Goal: Information Seeking & Learning: Learn about a topic

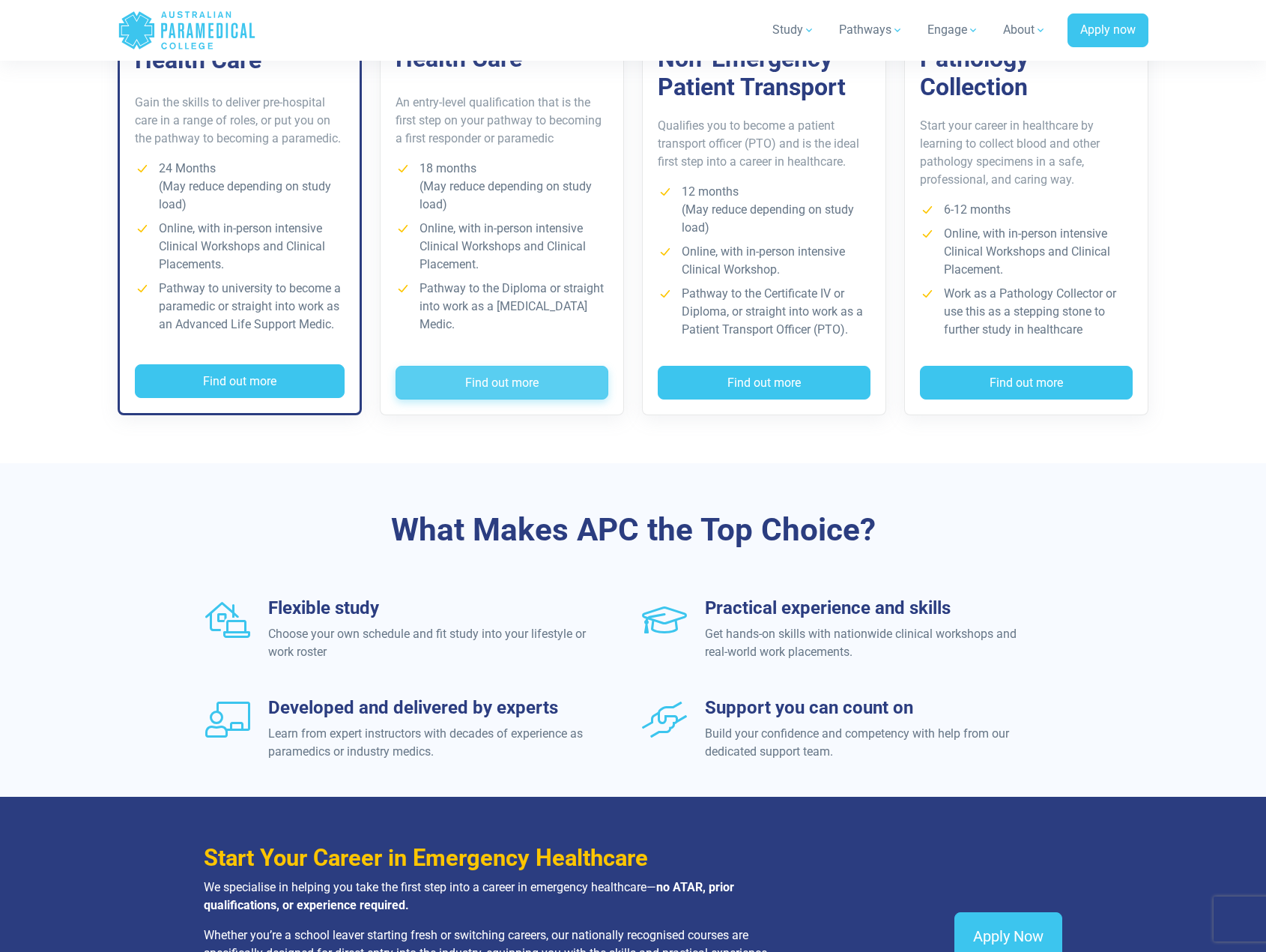
scroll to position [1274, 0]
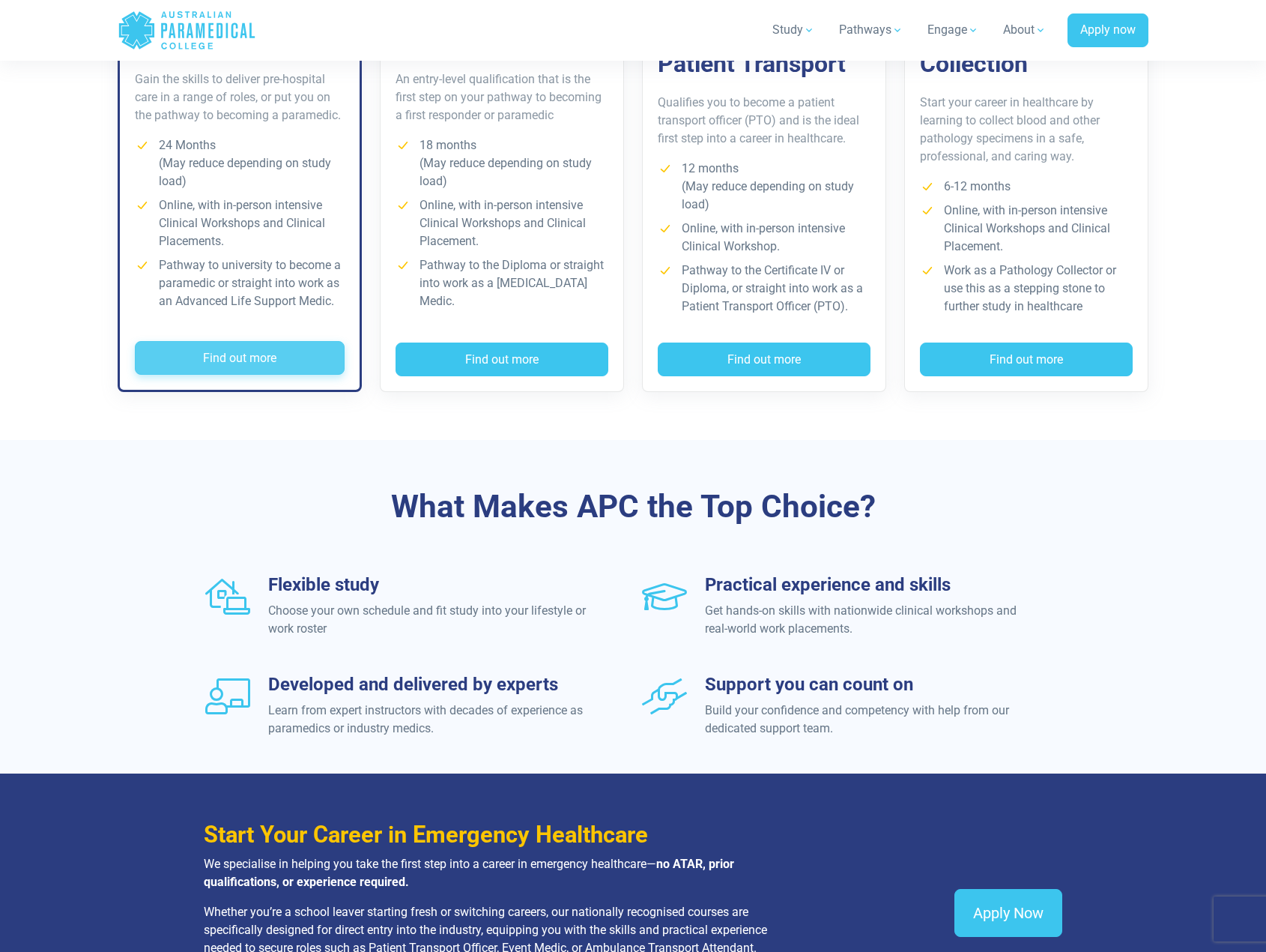
click at [253, 347] on button "Find out more" at bounding box center [239, 357] width 210 height 35
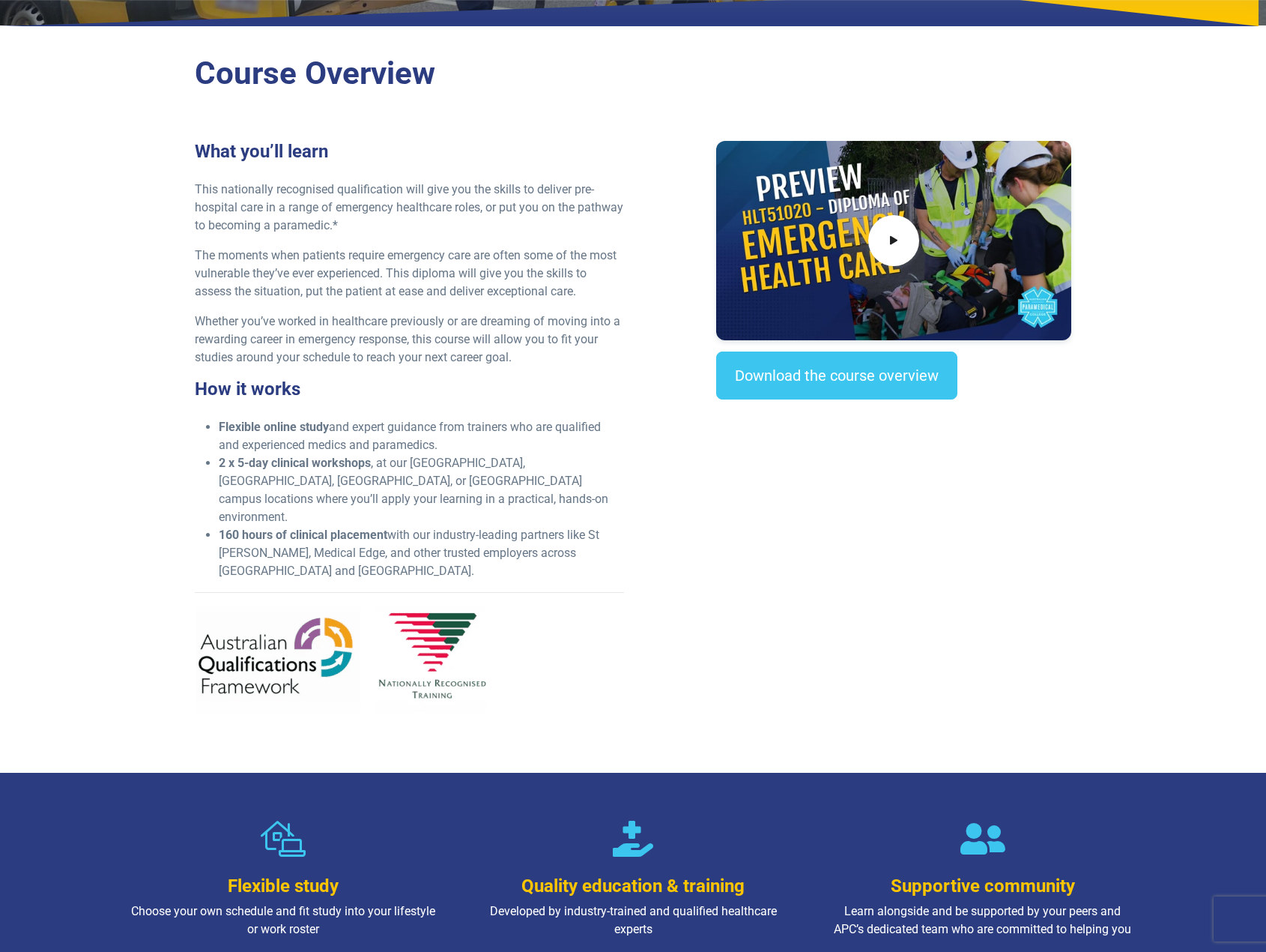
scroll to position [374, 0]
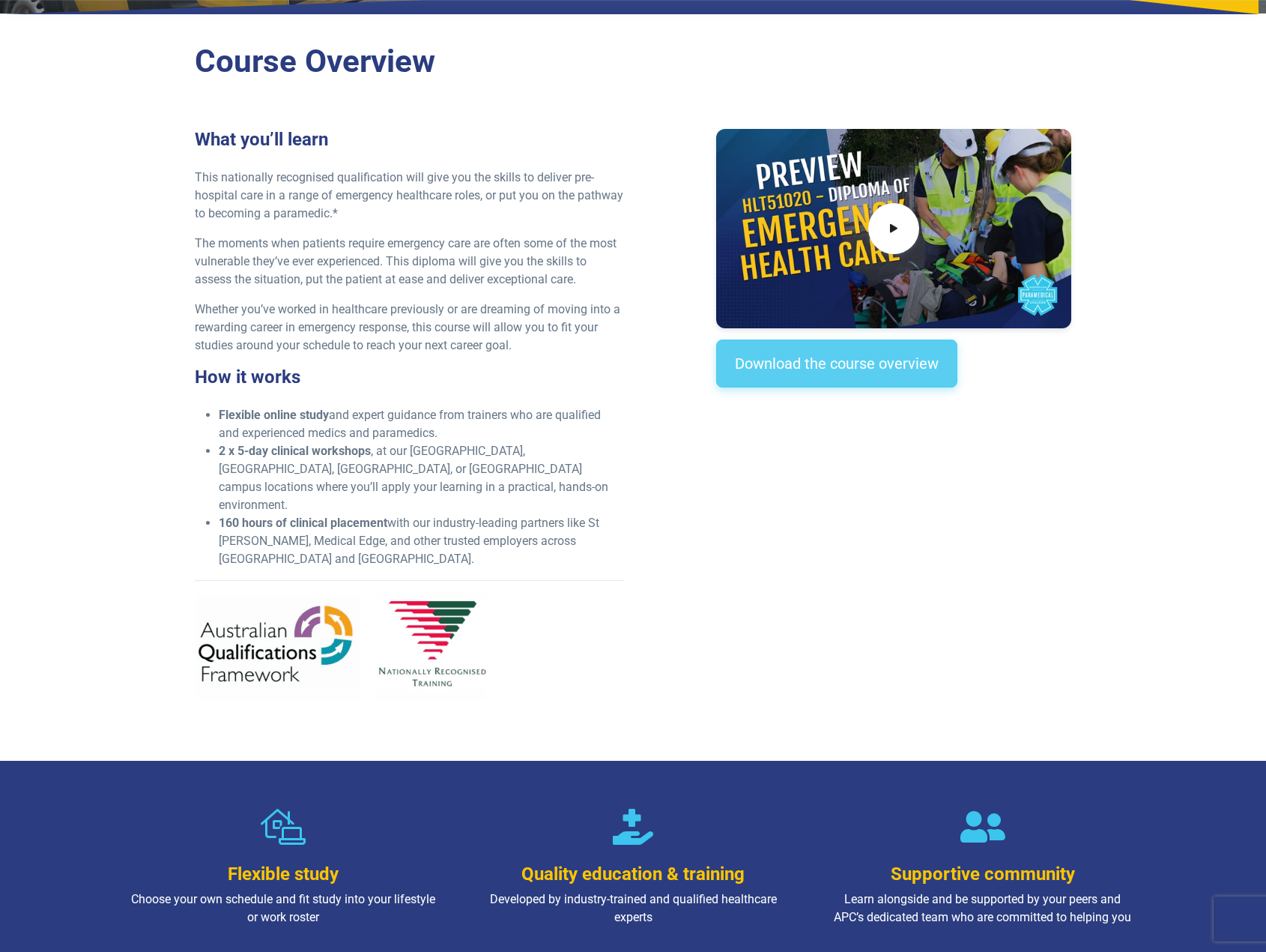
click at [790, 363] on link "Download the course overview" at bounding box center [837, 364] width 242 height 48
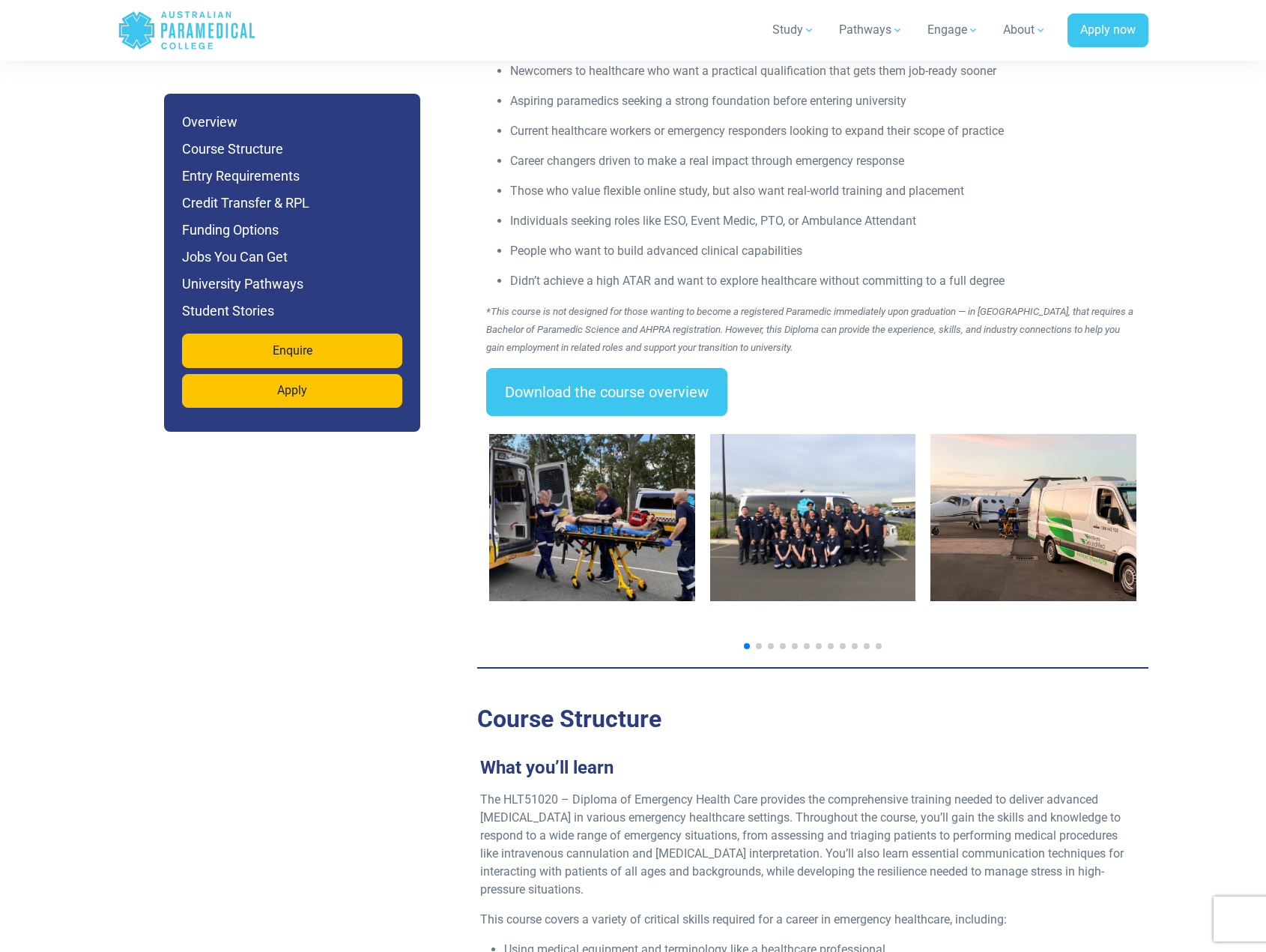
scroll to position [2202, 0]
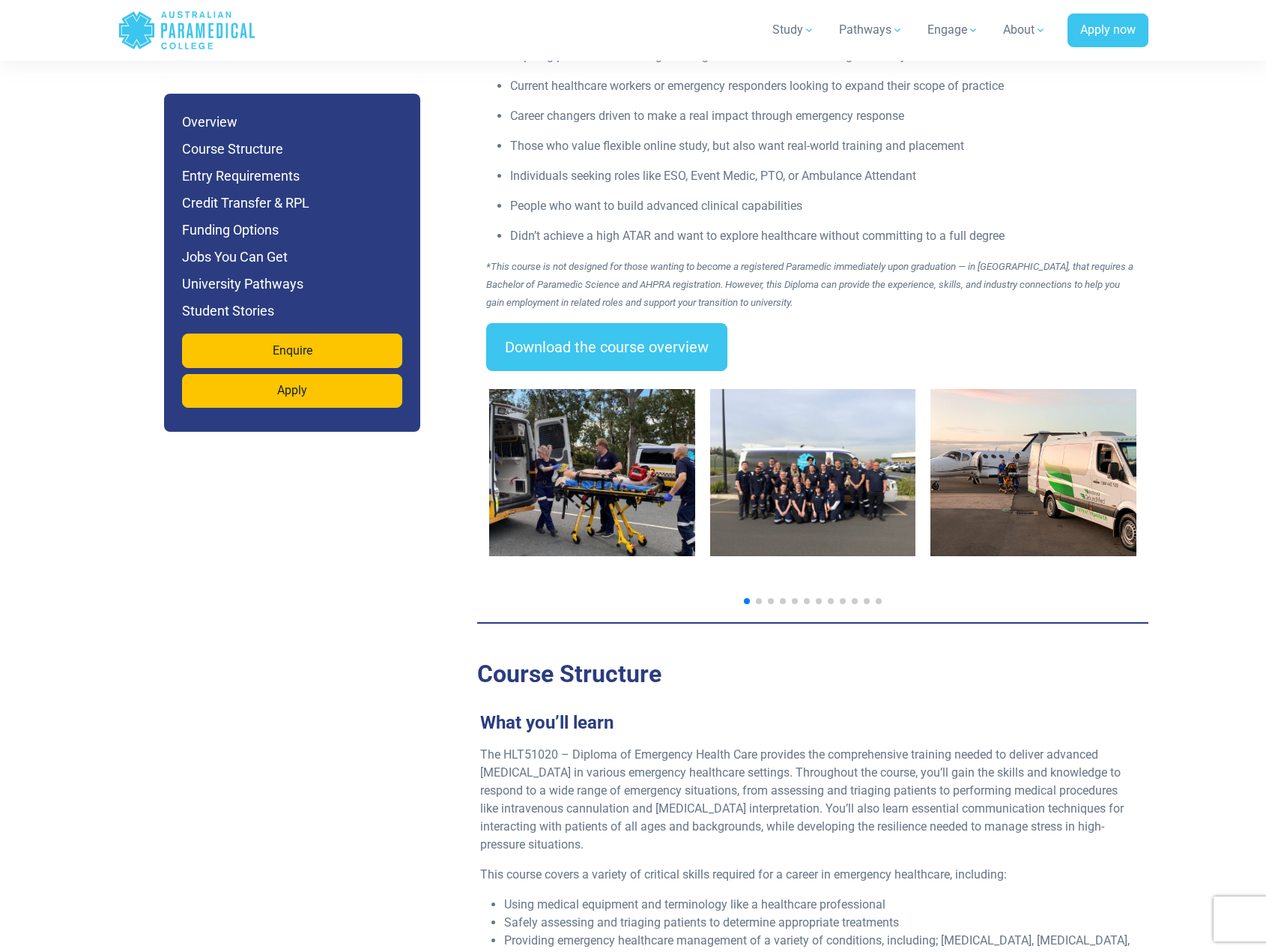
click at [757, 598] on span "Go to slide 2" at bounding box center [759, 601] width 6 height 6
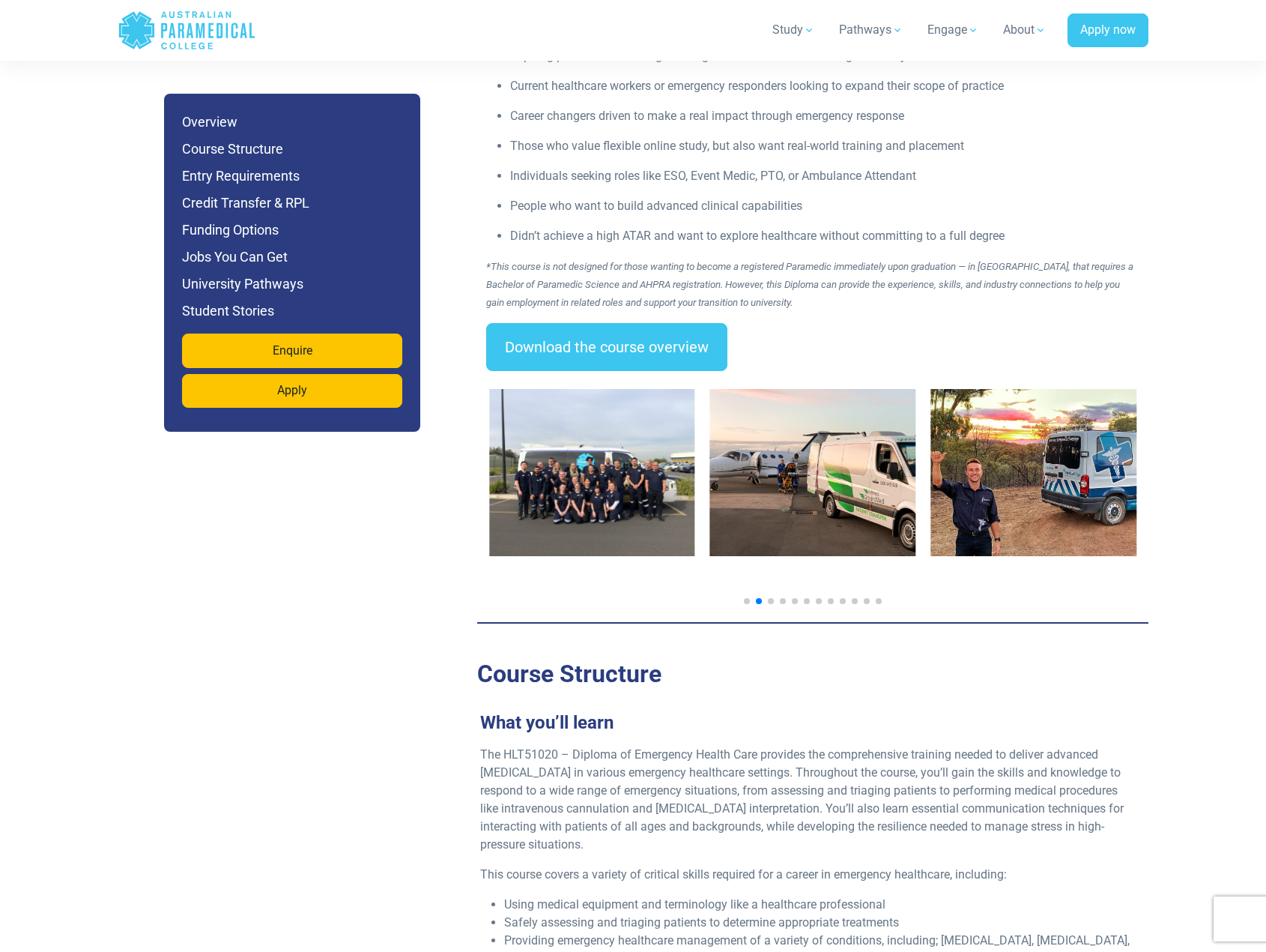
click at [769, 598] on span "Go to slide 3" at bounding box center [771, 601] width 6 height 6
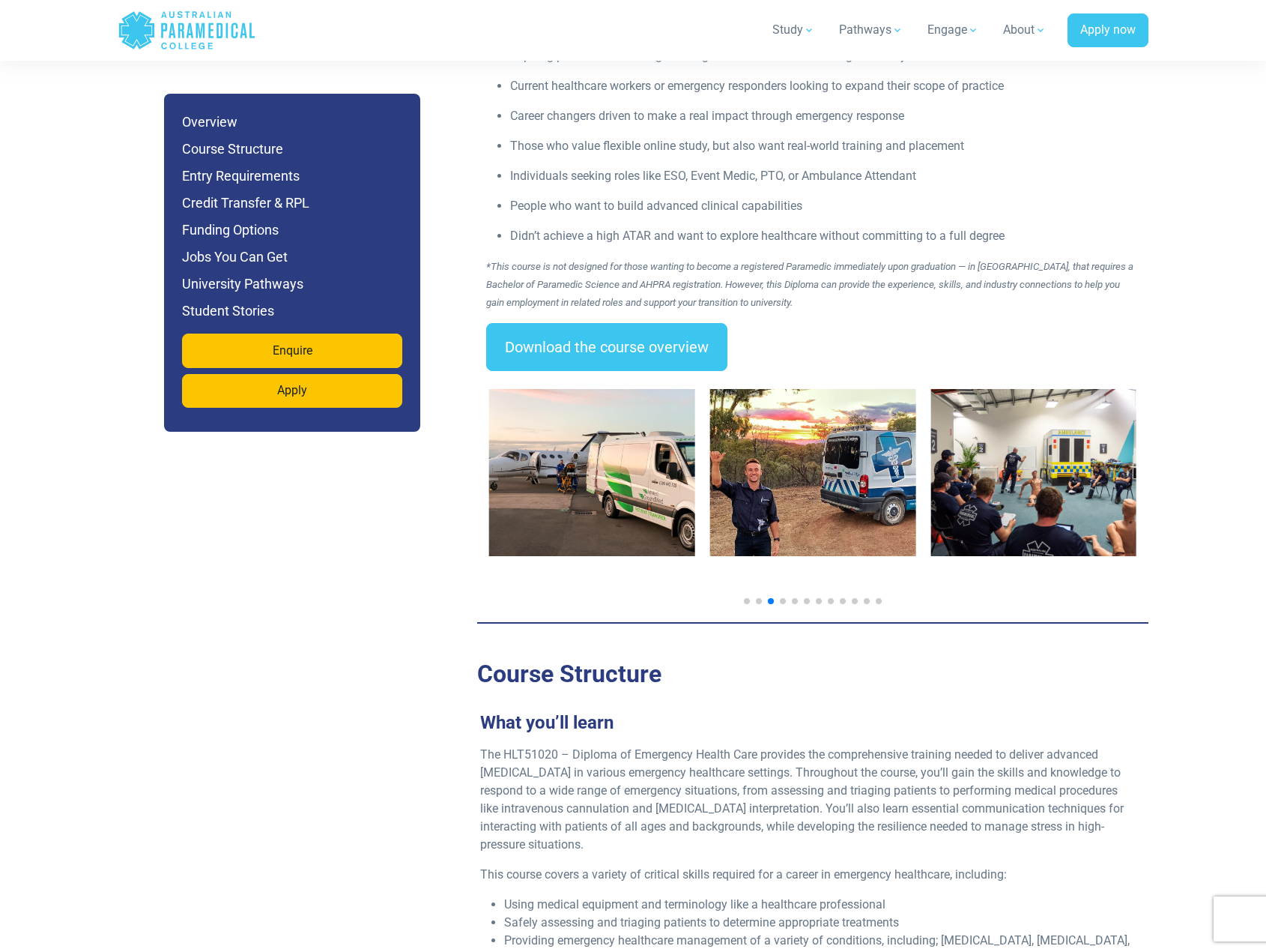
click at [781, 598] on span "Go to slide 4" at bounding box center [783, 601] width 6 height 6
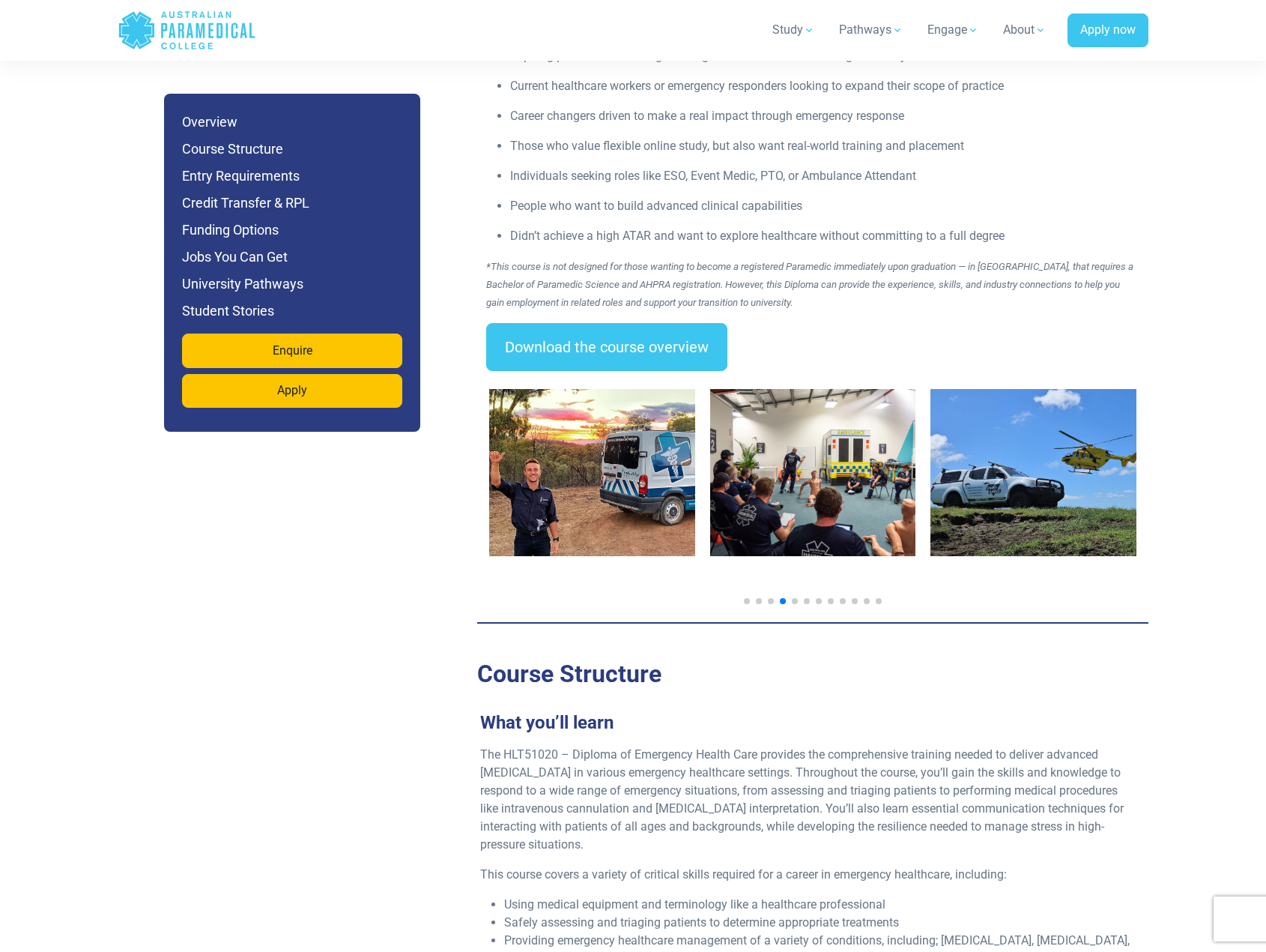
click at [793, 598] on span "Go to slide 5" at bounding box center [794, 601] width 6 height 6
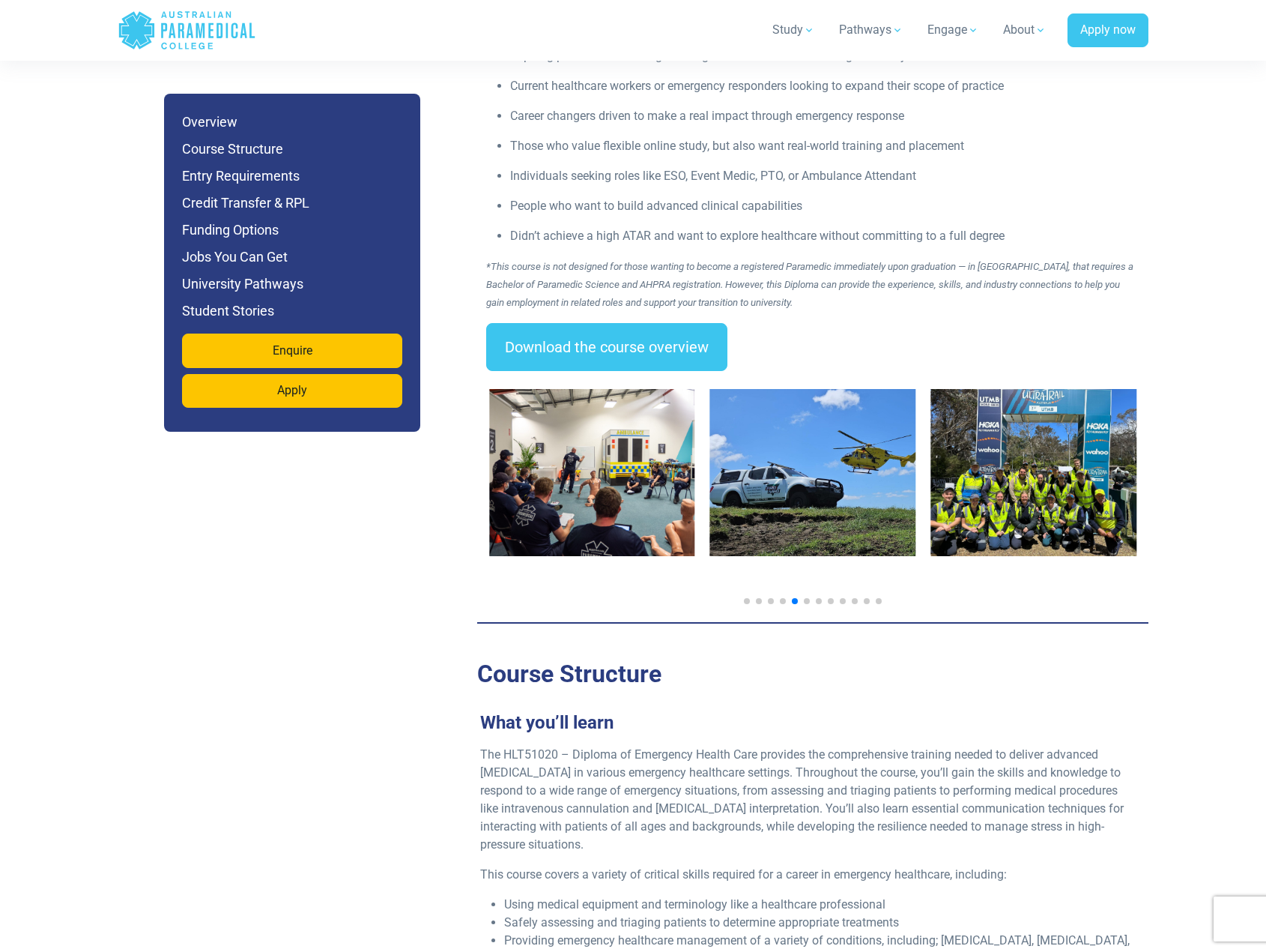
click at [803, 598] on div at bounding box center [813, 601] width 648 height 6
click at [806, 598] on span "Go to slide 6" at bounding box center [807, 601] width 6 height 6
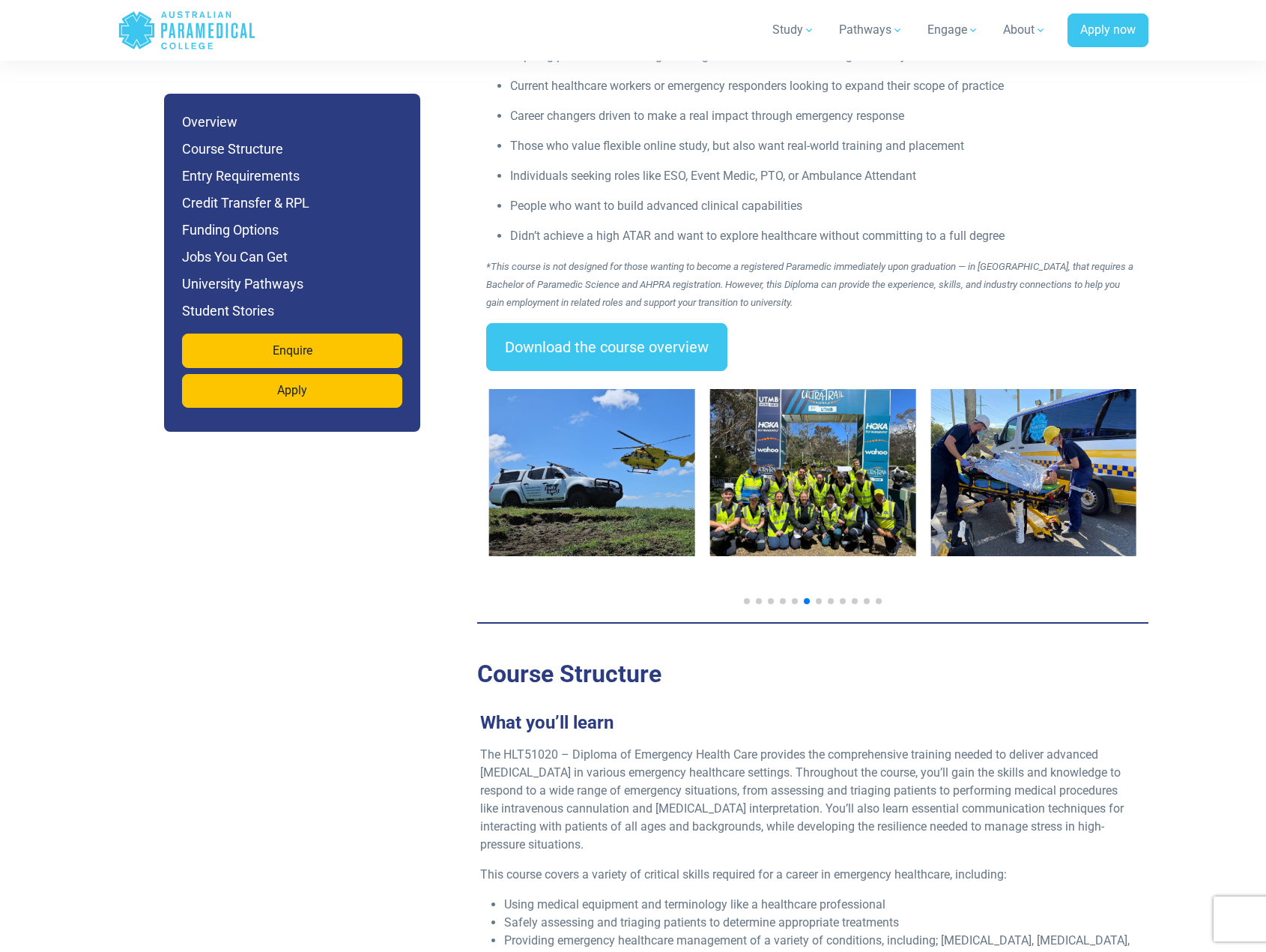
click at [817, 598] on span "Go to slide 7" at bounding box center [818, 601] width 6 height 6
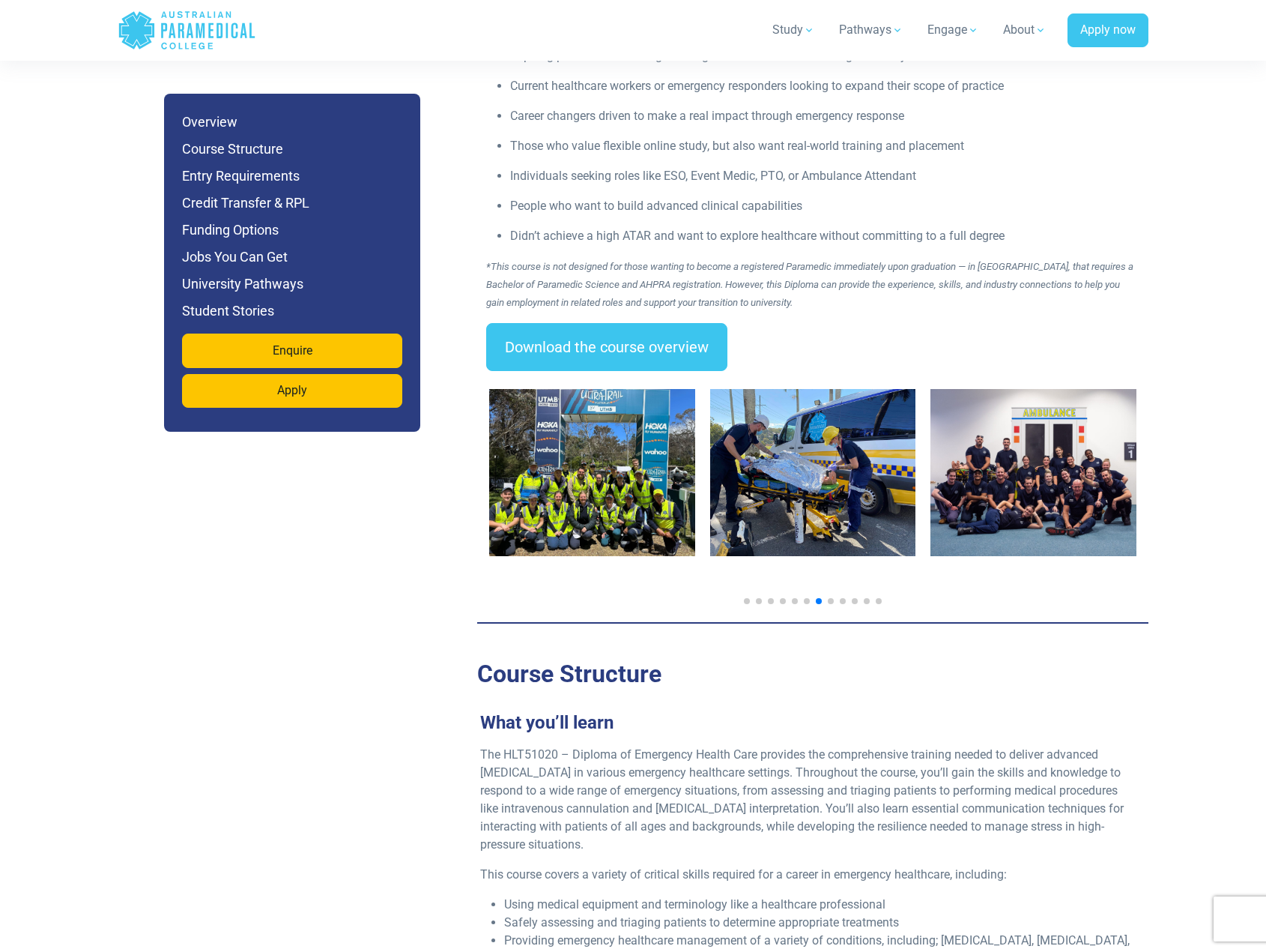
click at [830, 598] on span "Go to slide 8" at bounding box center [831, 601] width 6 height 6
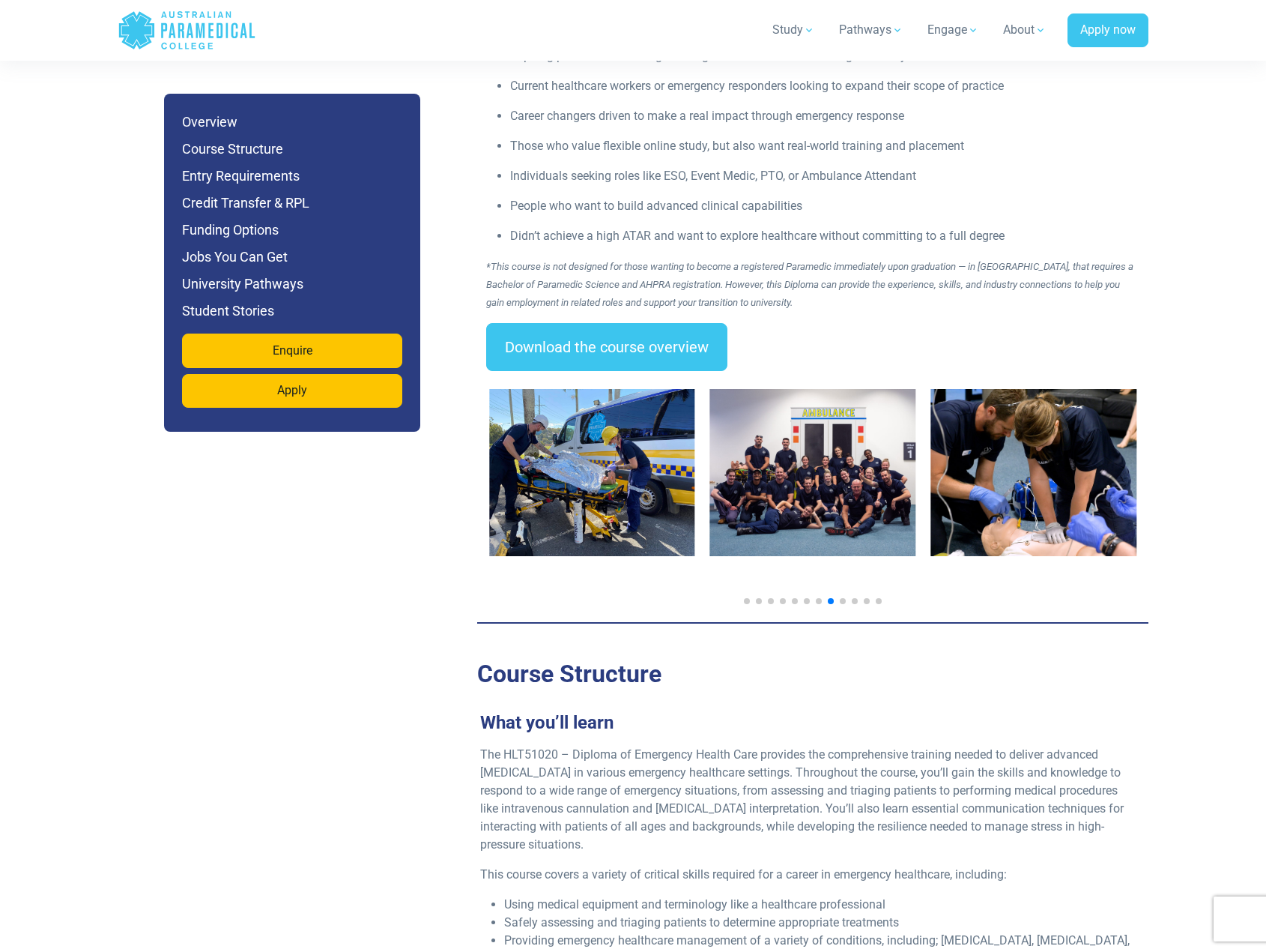
click at [842, 598] on span "Go to slide 9" at bounding box center [842, 601] width 6 height 6
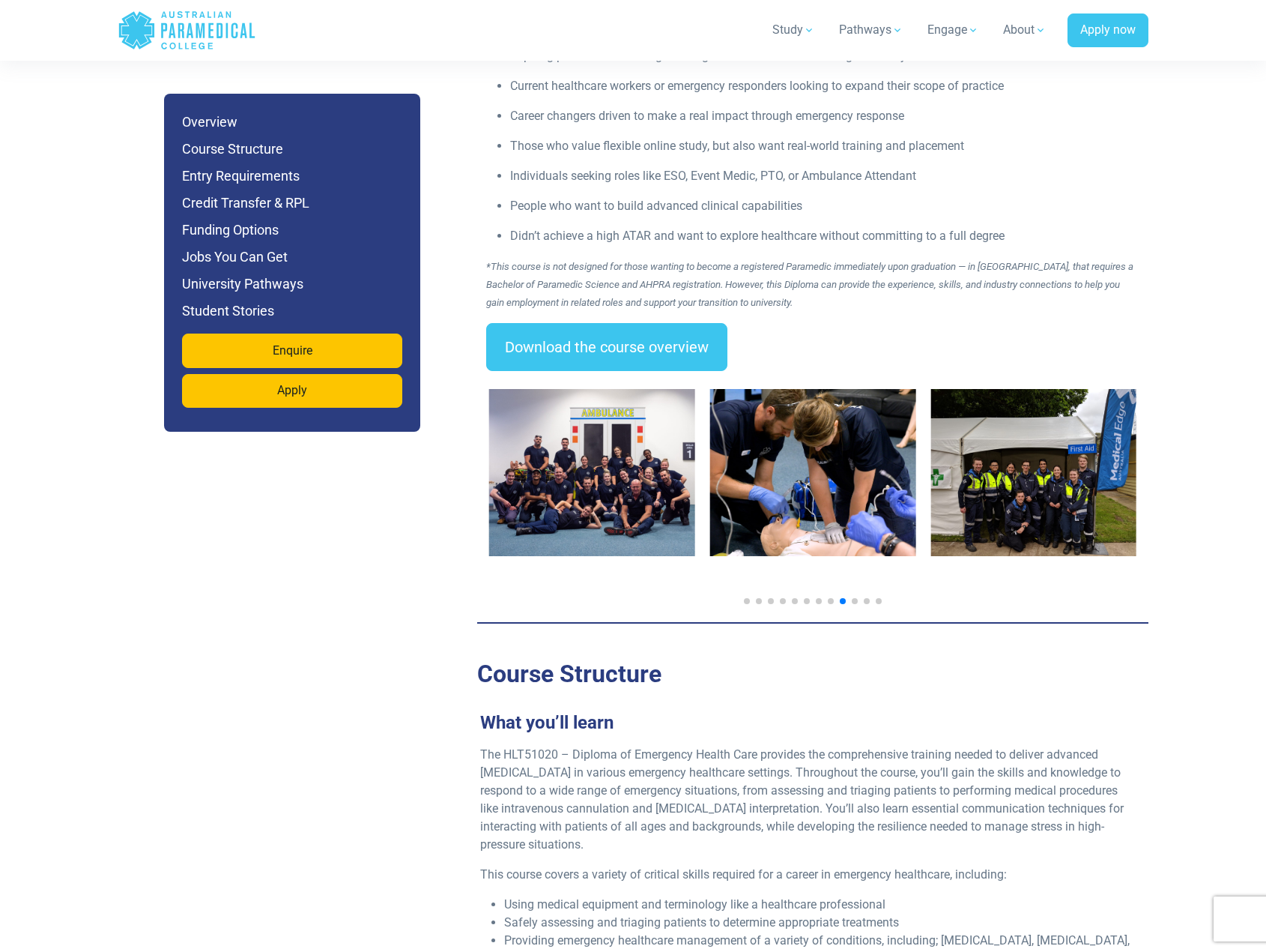
click at [854, 598] on span "Go to slide 10" at bounding box center [855, 601] width 6 height 6
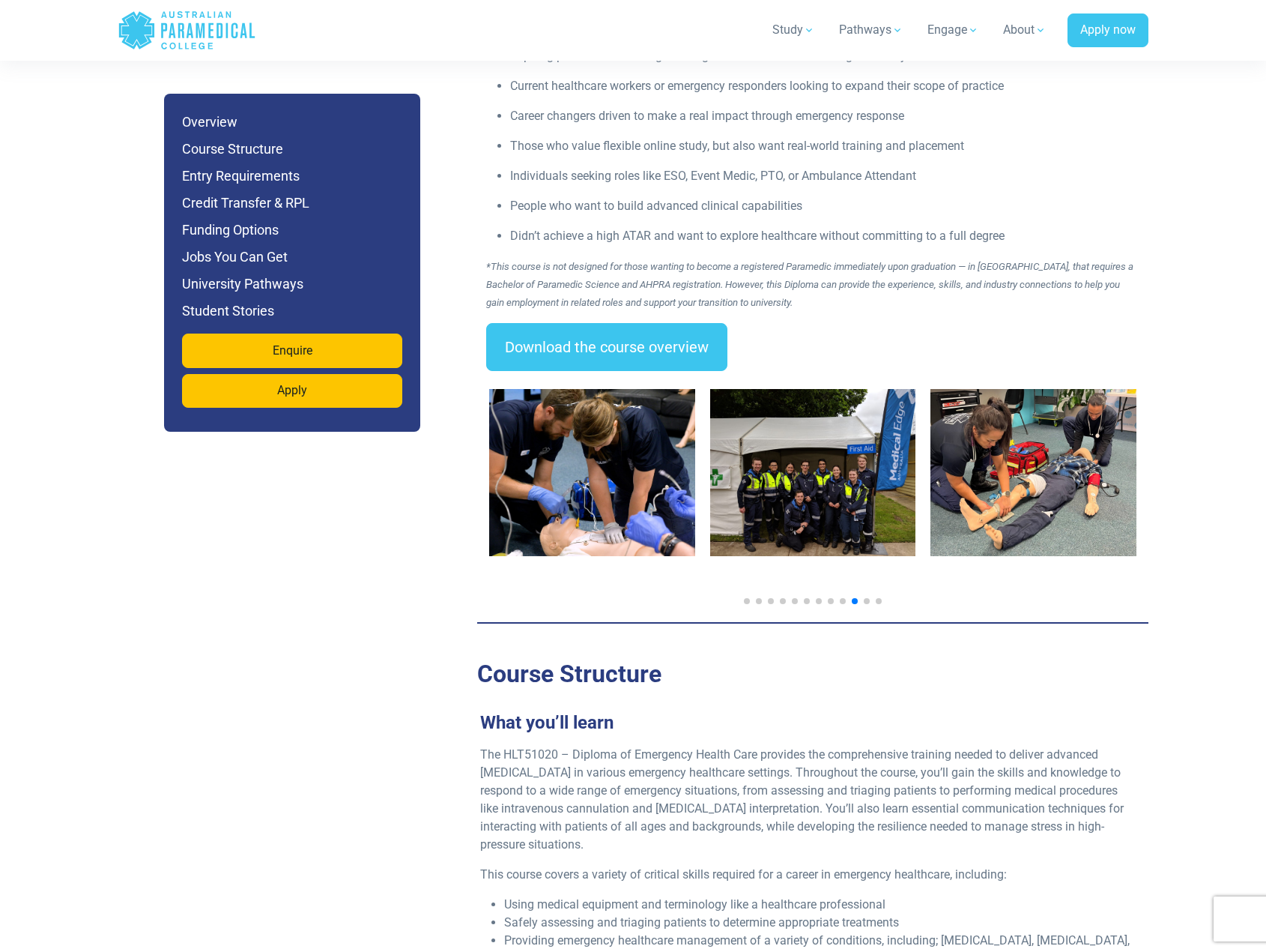
click at [865, 598] on span "Go to slide 11" at bounding box center [866, 601] width 6 height 6
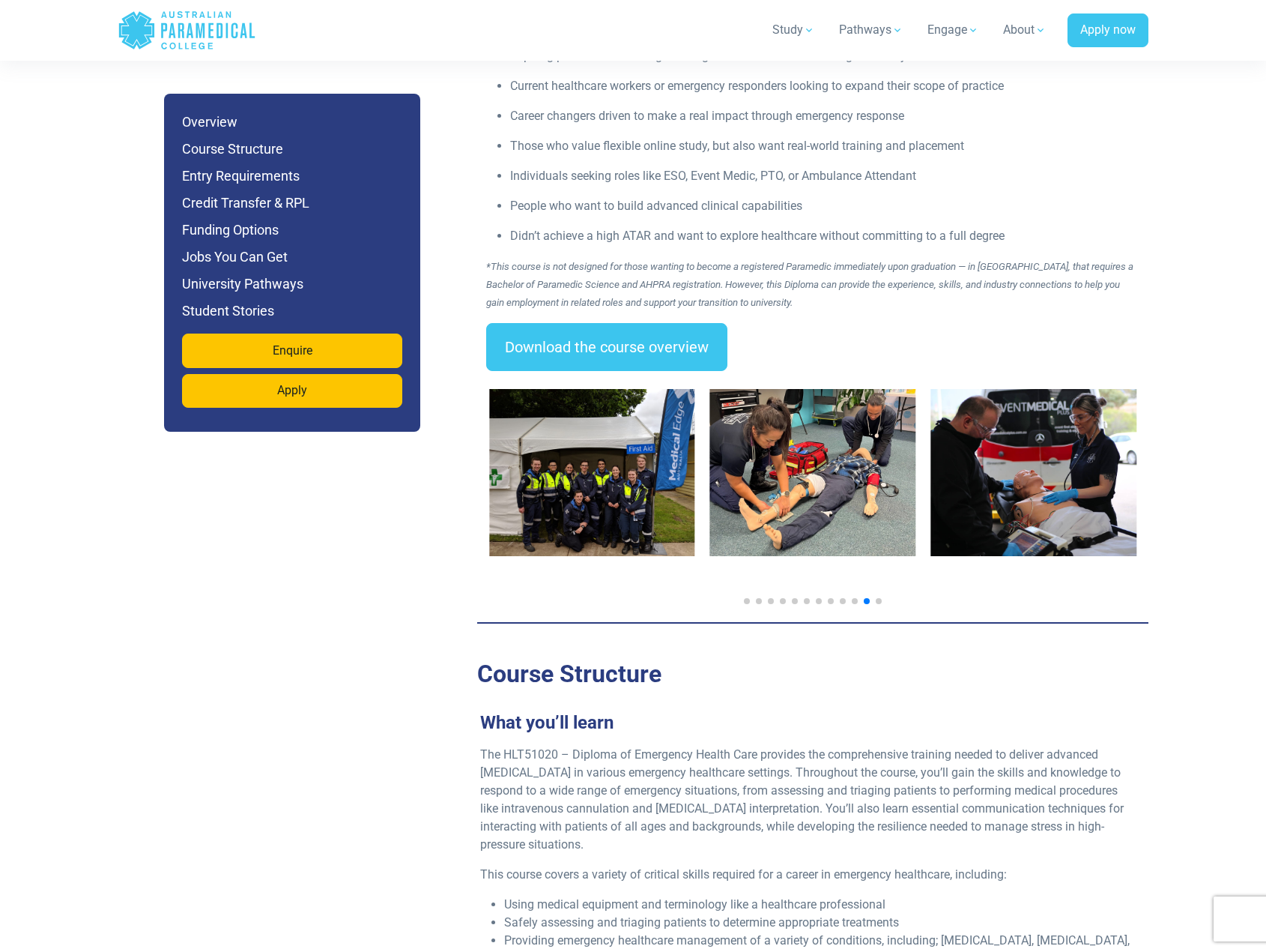
click at [878, 598] on span "Go to slide 12" at bounding box center [879, 601] width 6 height 6
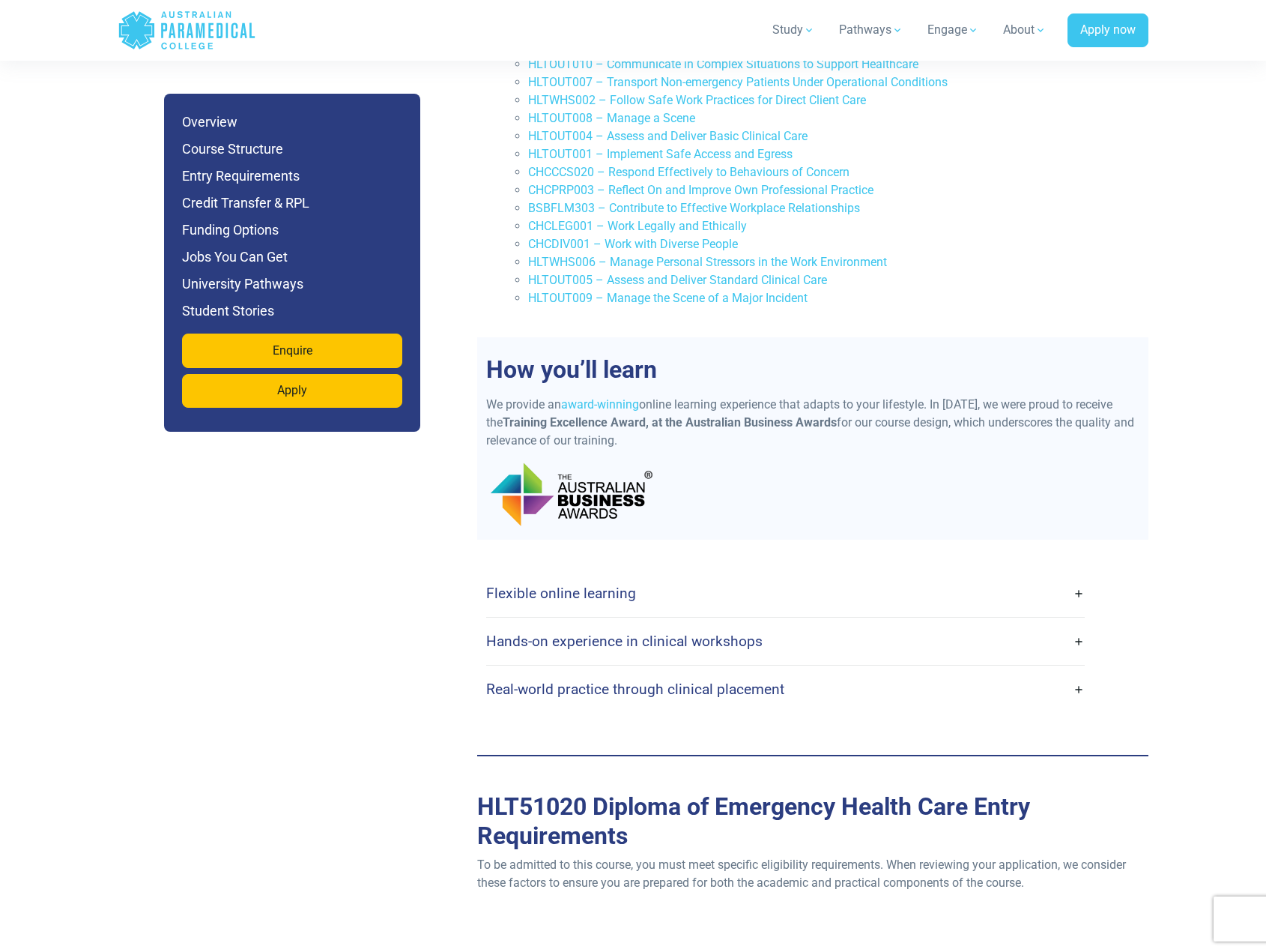
scroll to position [3401, 0]
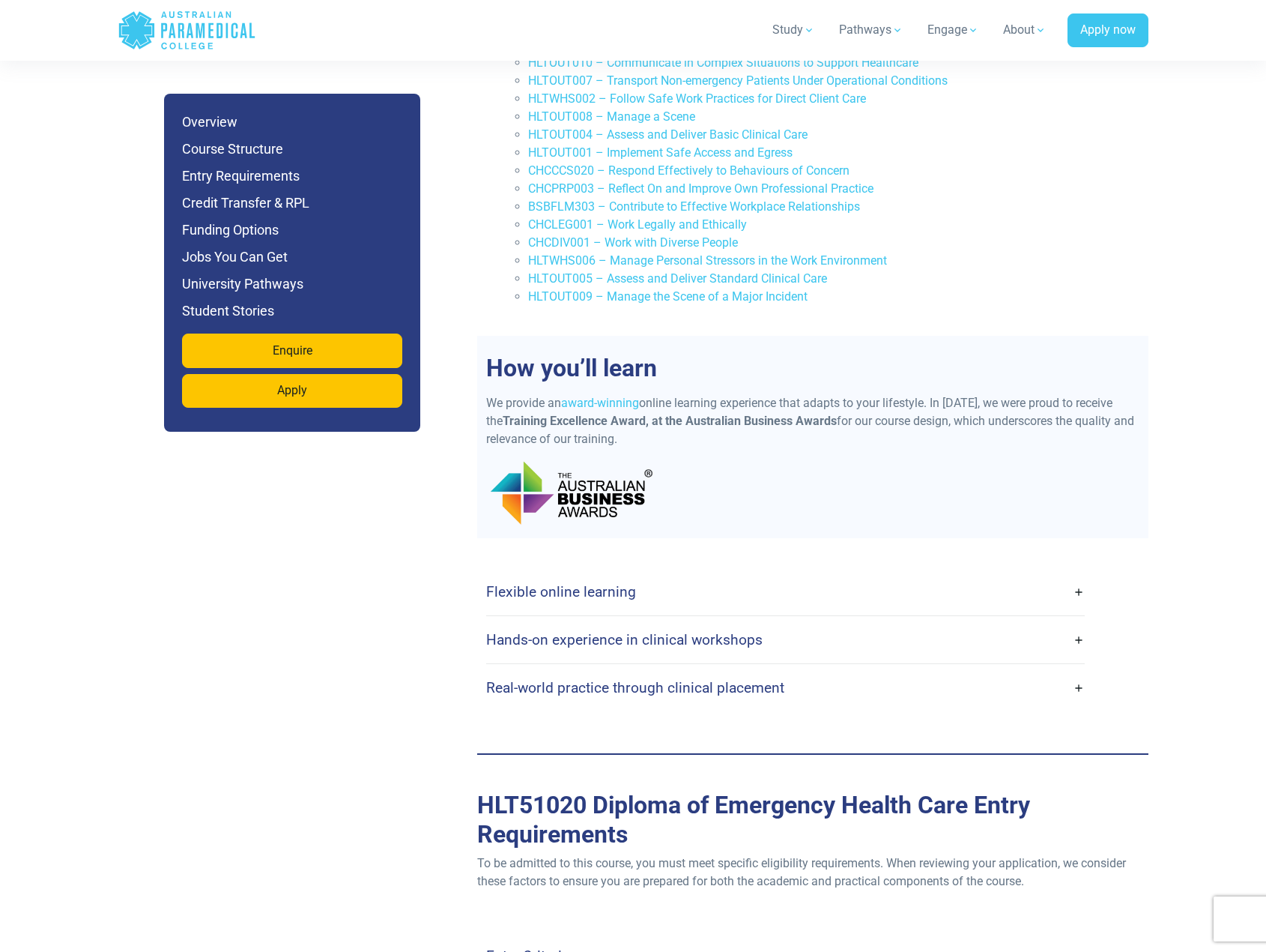
click at [1071, 670] on link "Real-world practice through clinical placement" at bounding box center [786, 687] width 599 height 35
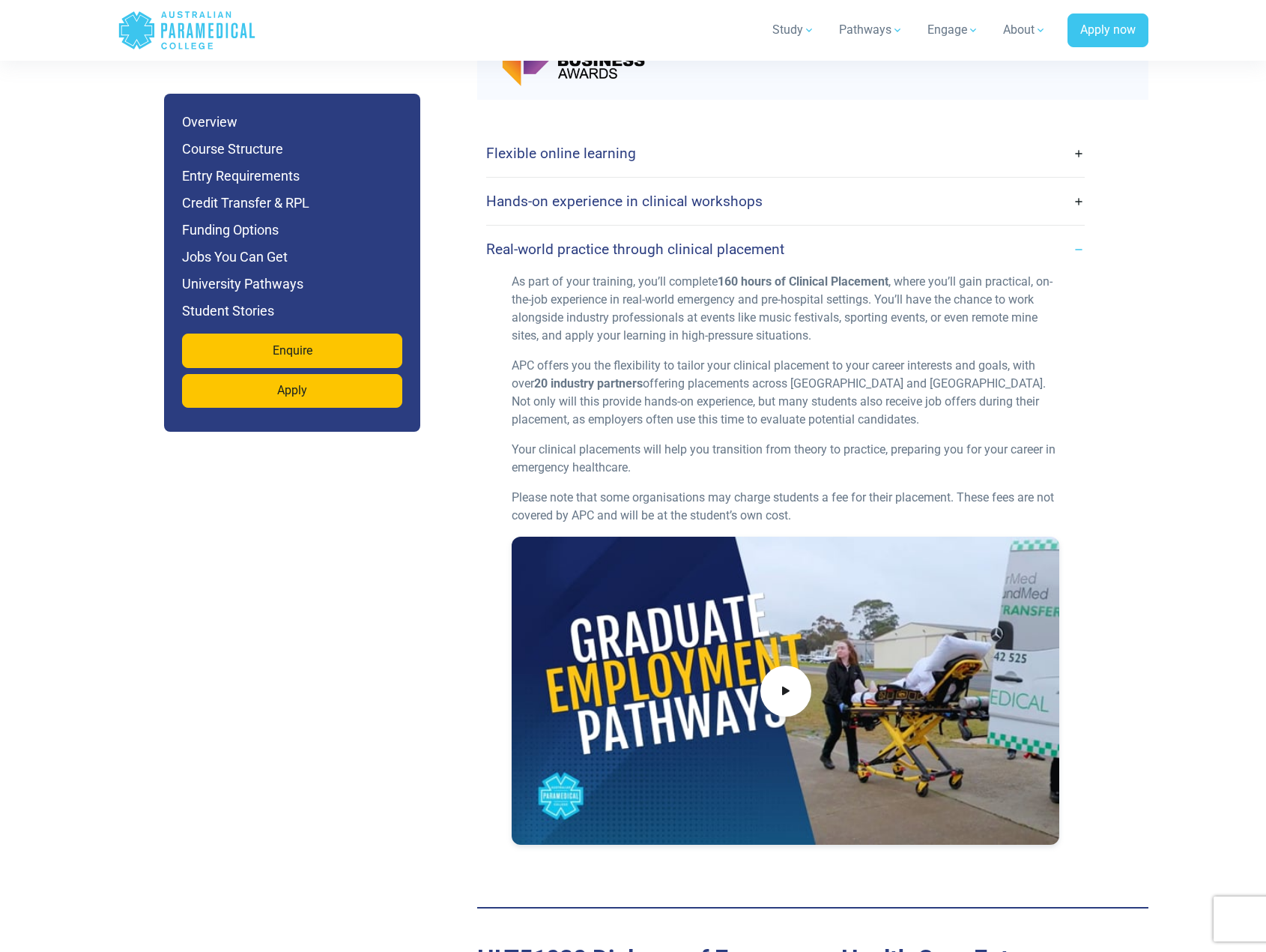
scroll to position [3850, 0]
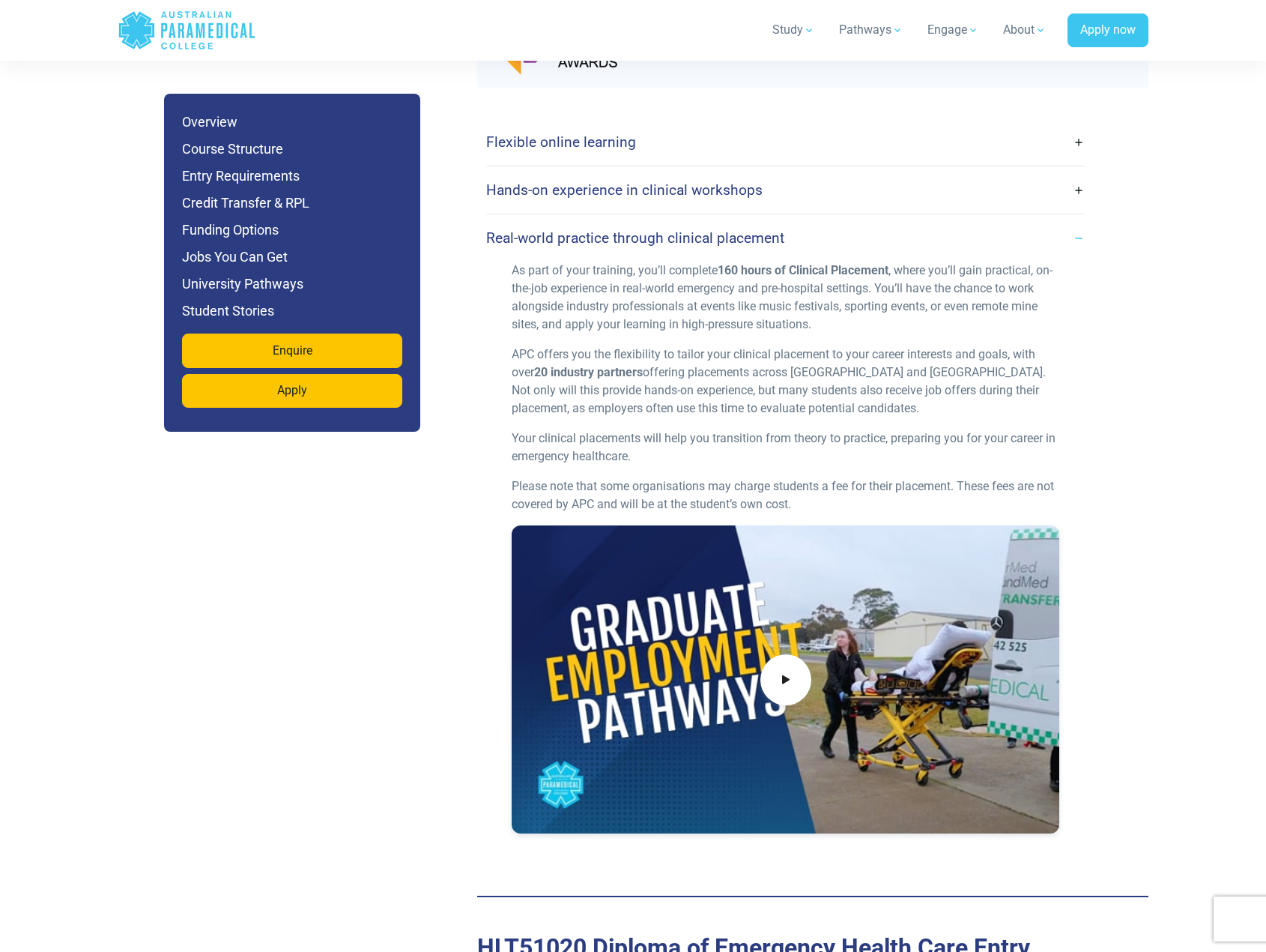
click at [1078, 220] on link "Real-world practice through clinical placement" at bounding box center [786, 238] width 599 height 35
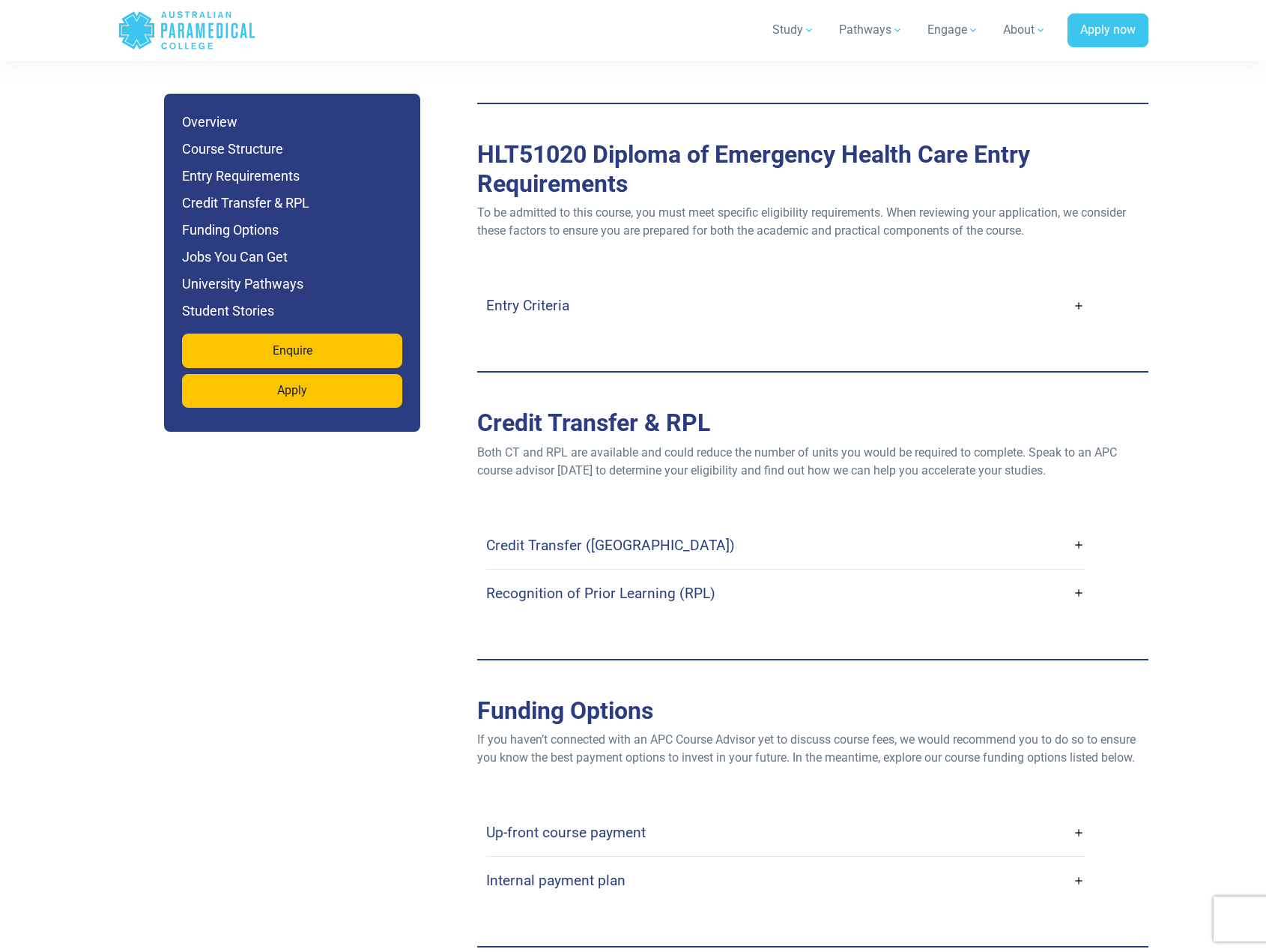
scroll to position [4075, 0]
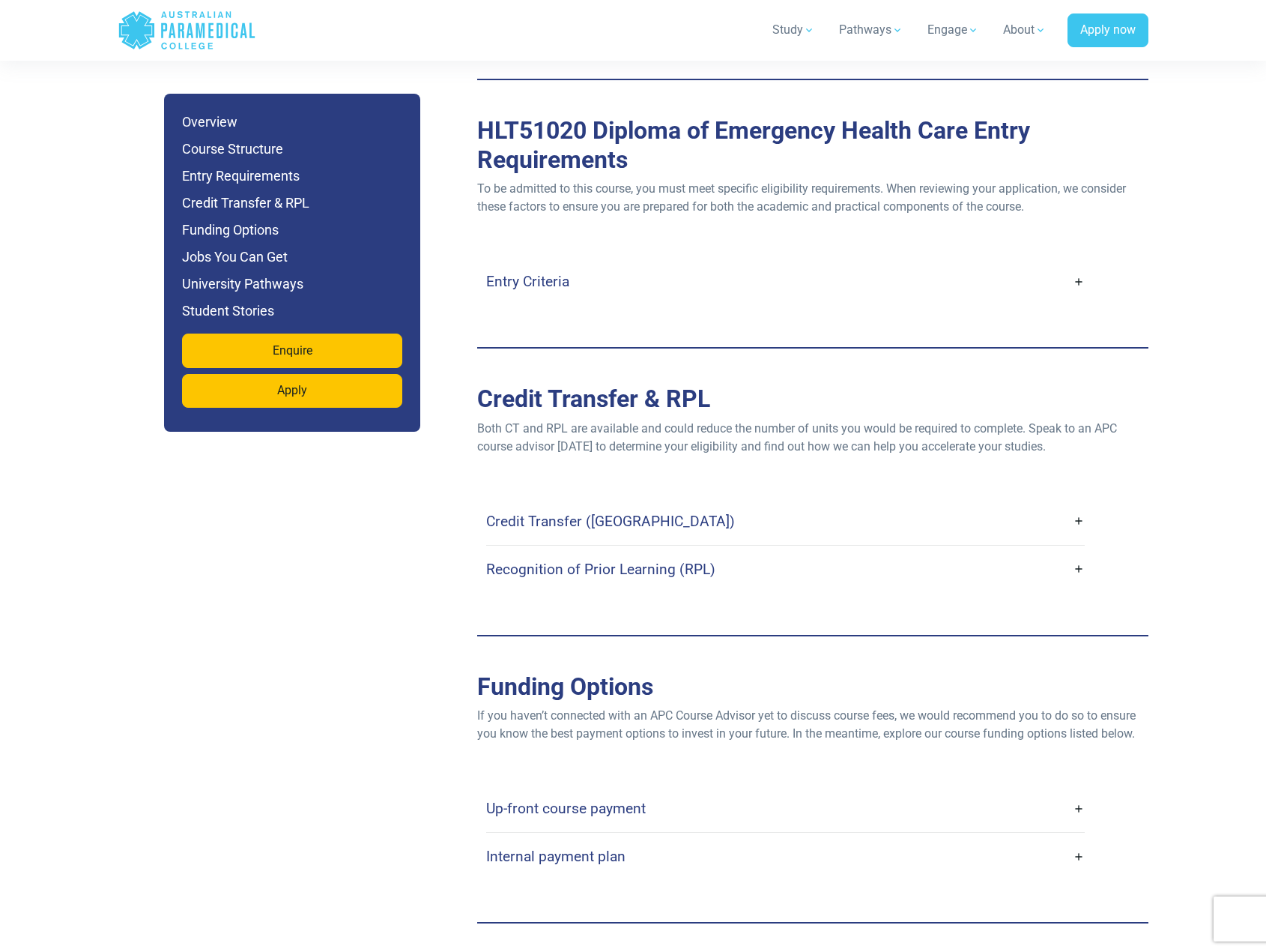
click at [1080, 503] on link "Credit Transfer ([GEOGRAPHIC_DATA])" at bounding box center [786, 521] width 599 height 35
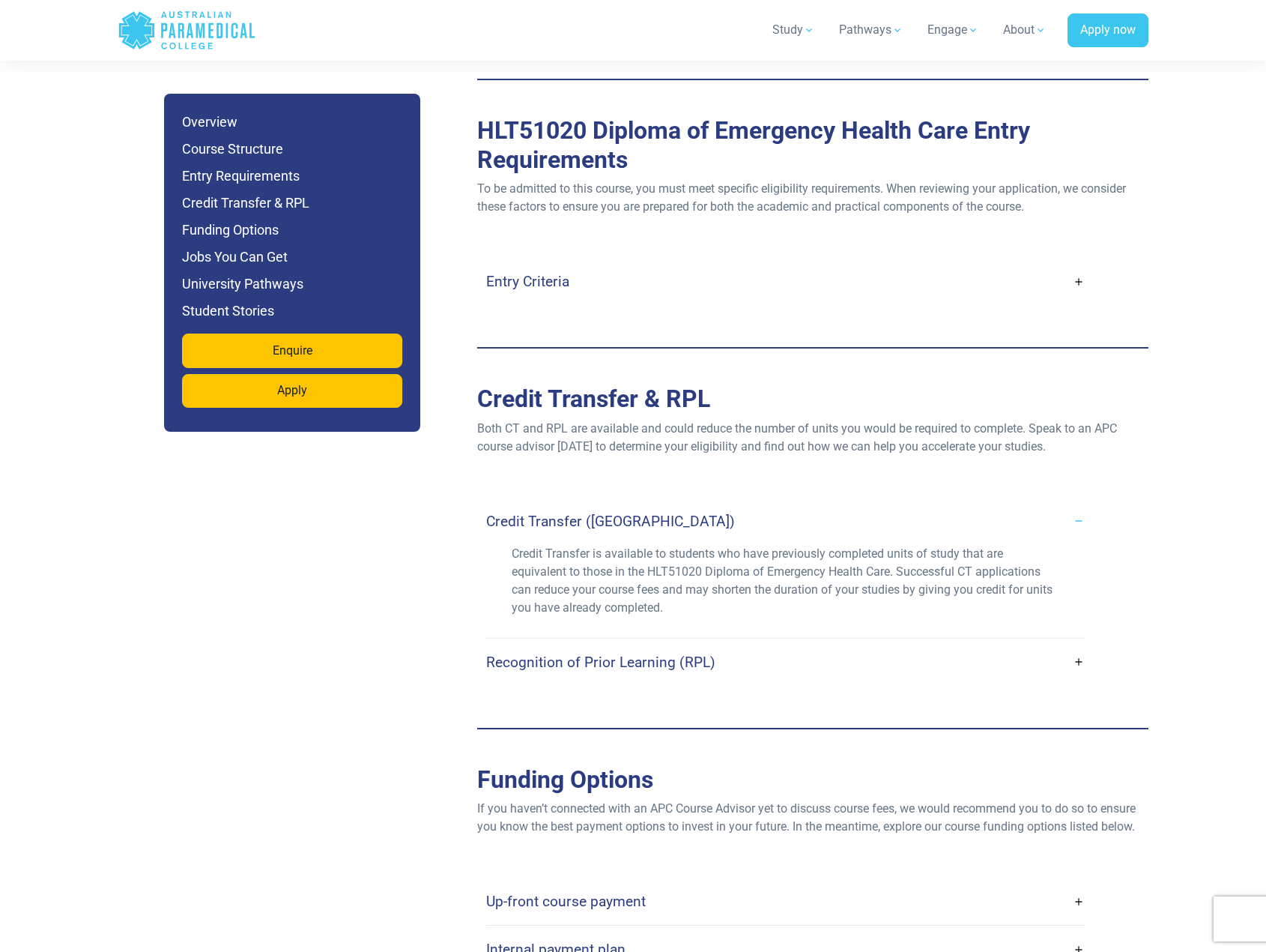
drag, startPoint x: 1080, startPoint y: 466, endPoint x: 1053, endPoint y: 457, distance: 28.5
click at [1053, 503] on link "Credit Transfer ([GEOGRAPHIC_DATA])" at bounding box center [786, 521] width 599 height 35
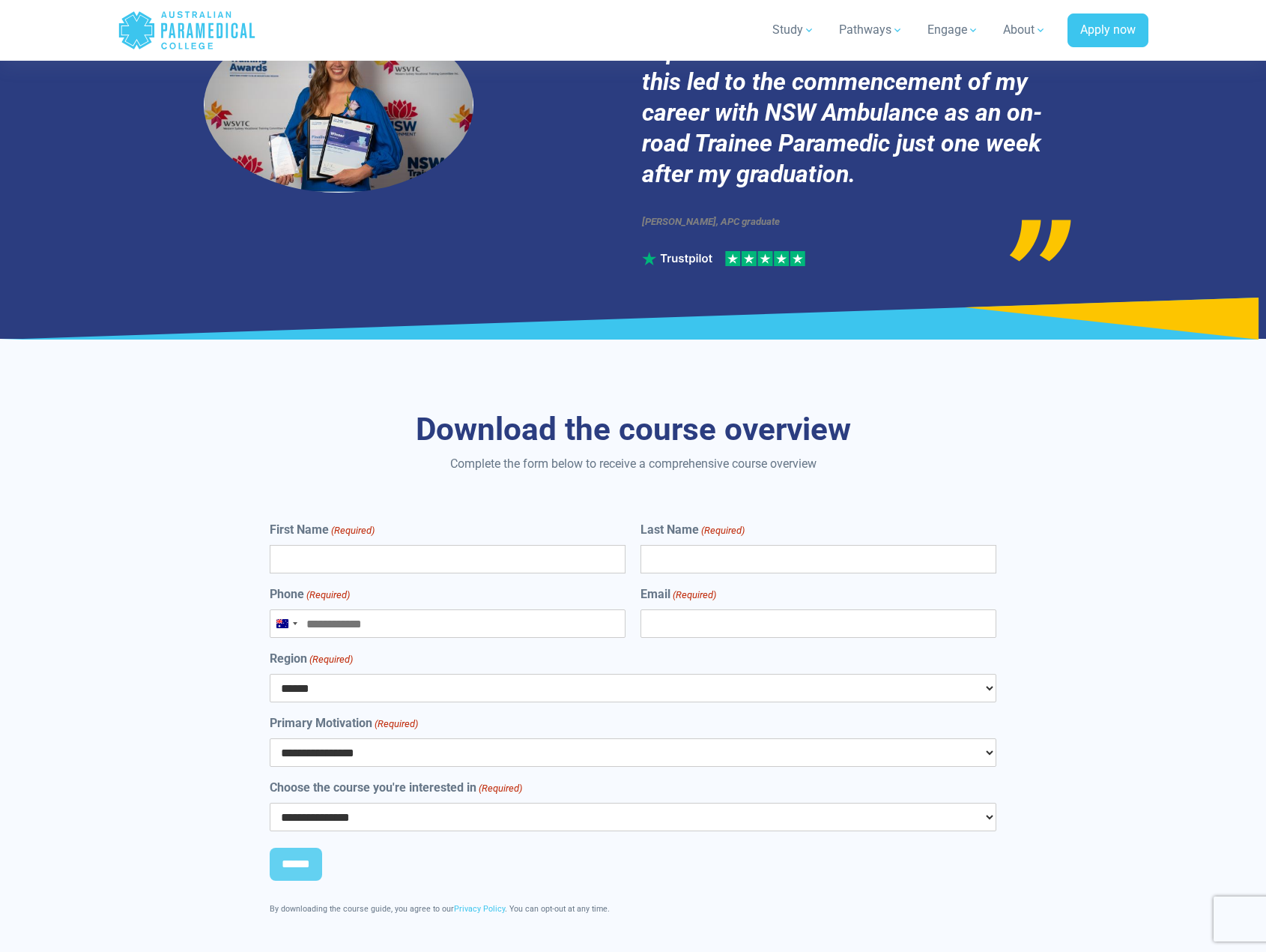
scroll to position [7672, 0]
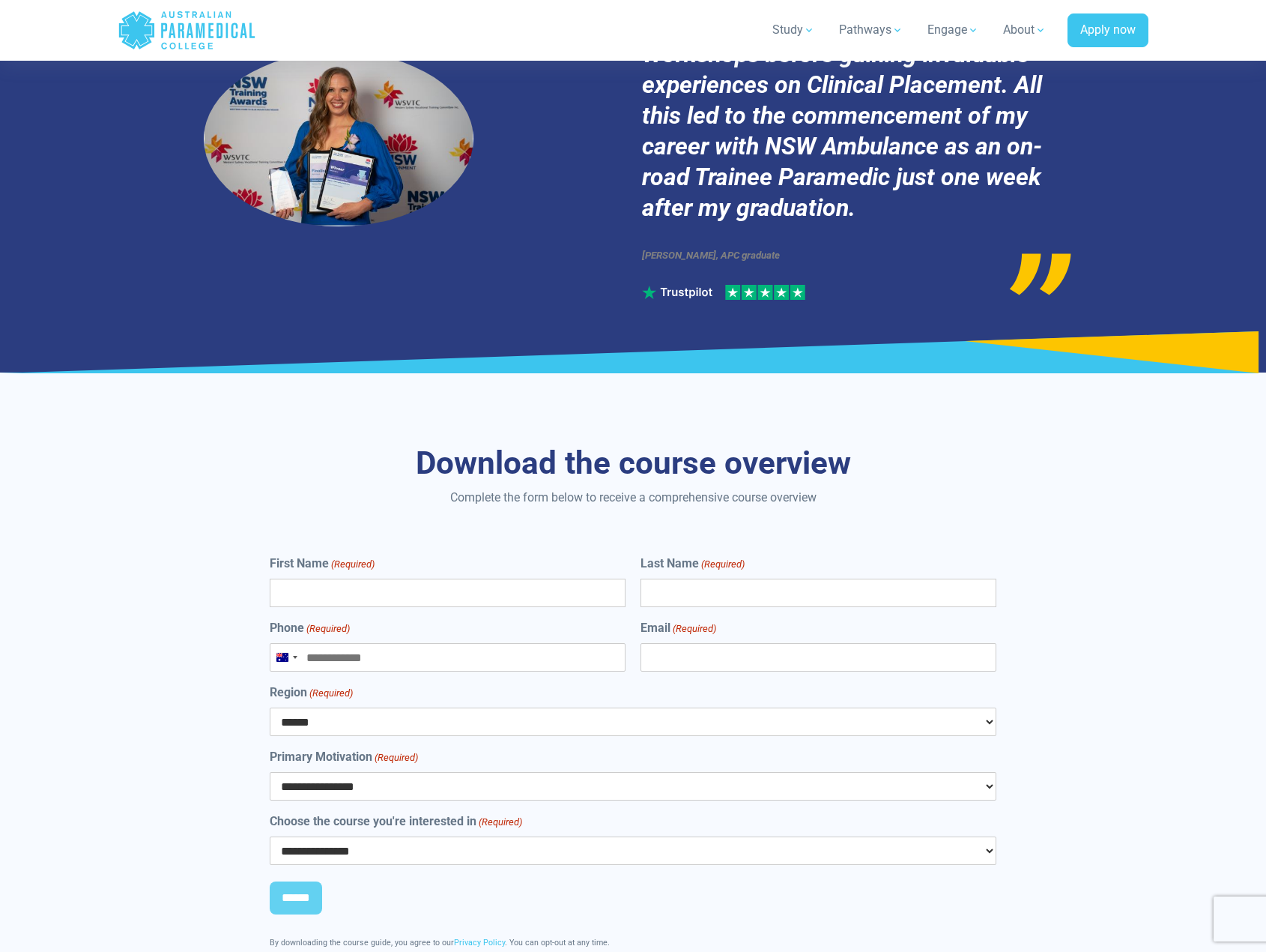
click at [434, 579] on input "First Name (Required)" at bounding box center [448, 593] width 356 height 28
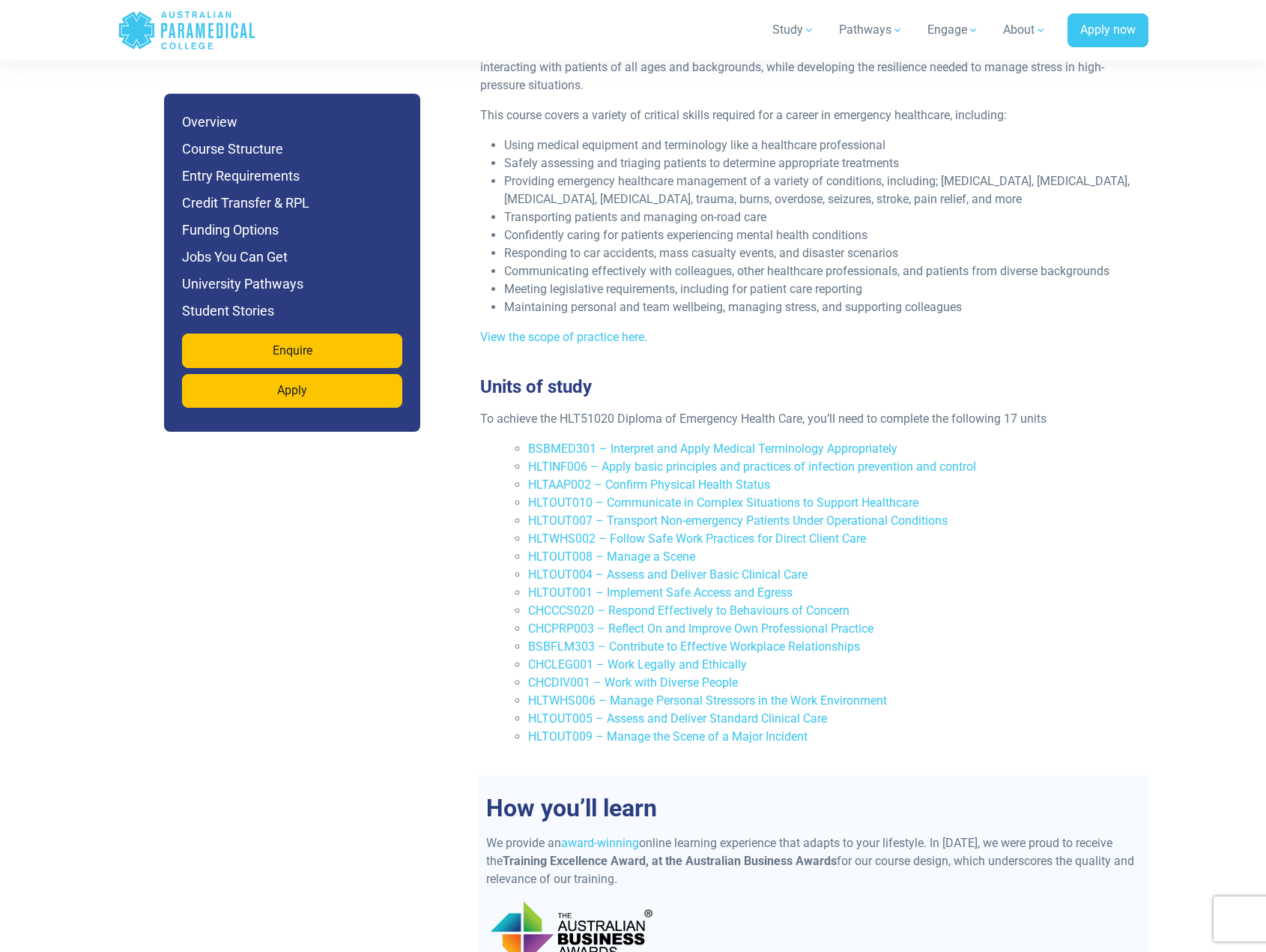
scroll to position [2876, 0]
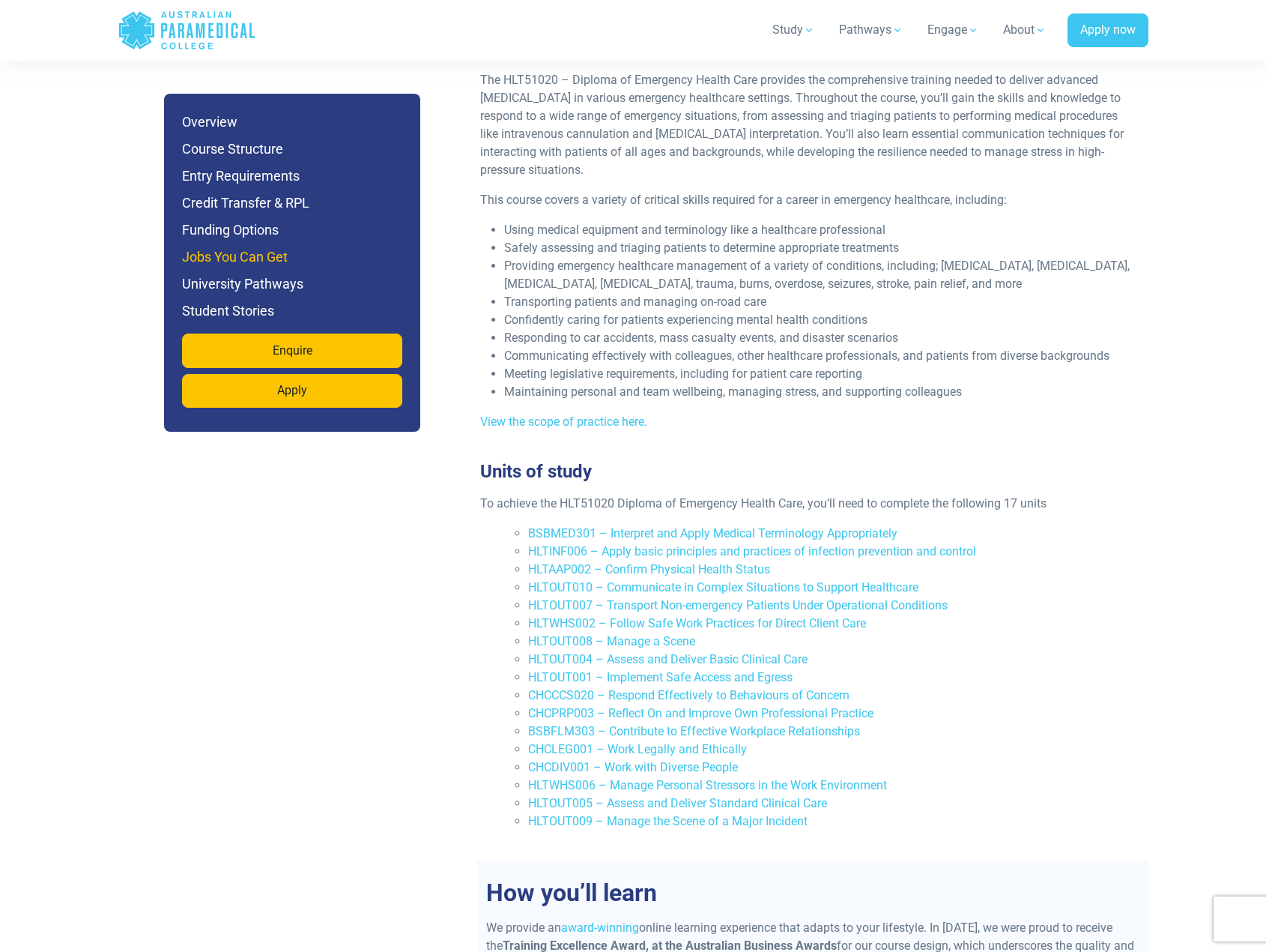
click at [253, 255] on h6 "Jobs You Can Get" at bounding box center [292, 257] width 220 height 21
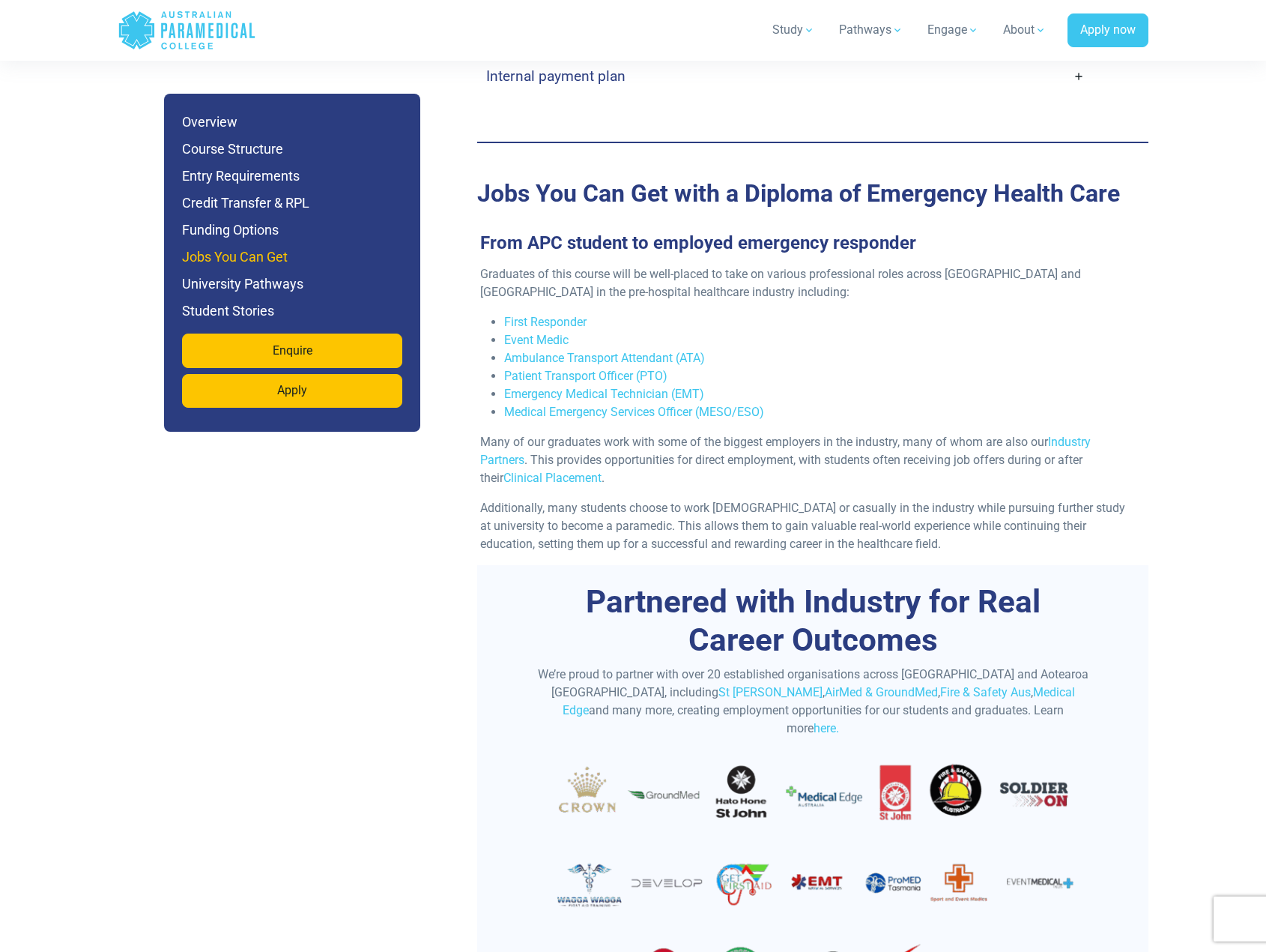
scroll to position [4906, 0]
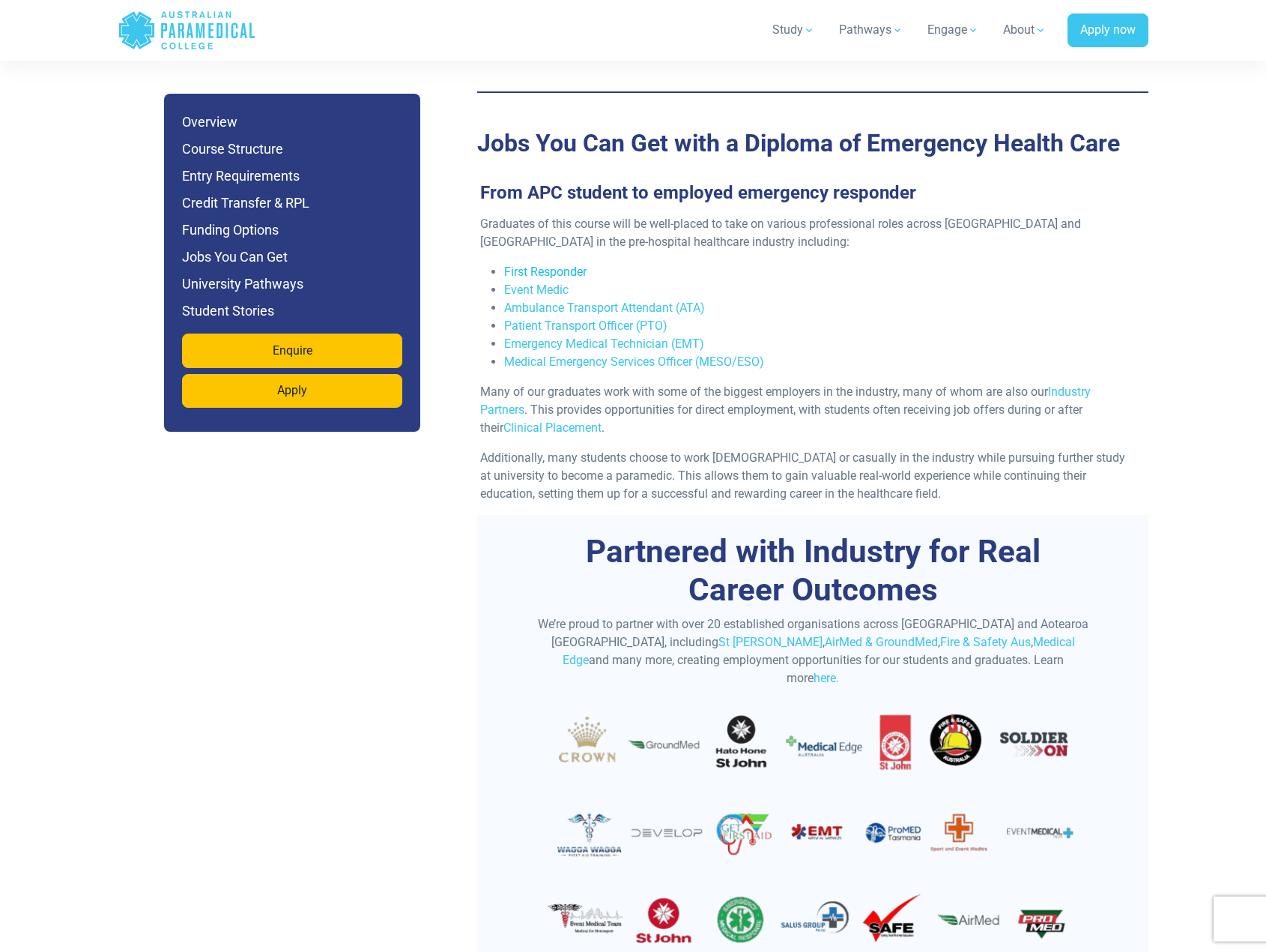
click at [539, 265] on link "First Responder" at bounding box center [545, 272] width 82 height 14
click at [930, 281] on li "Event Medic" at bounding box center [818, 290] width 629 height 18
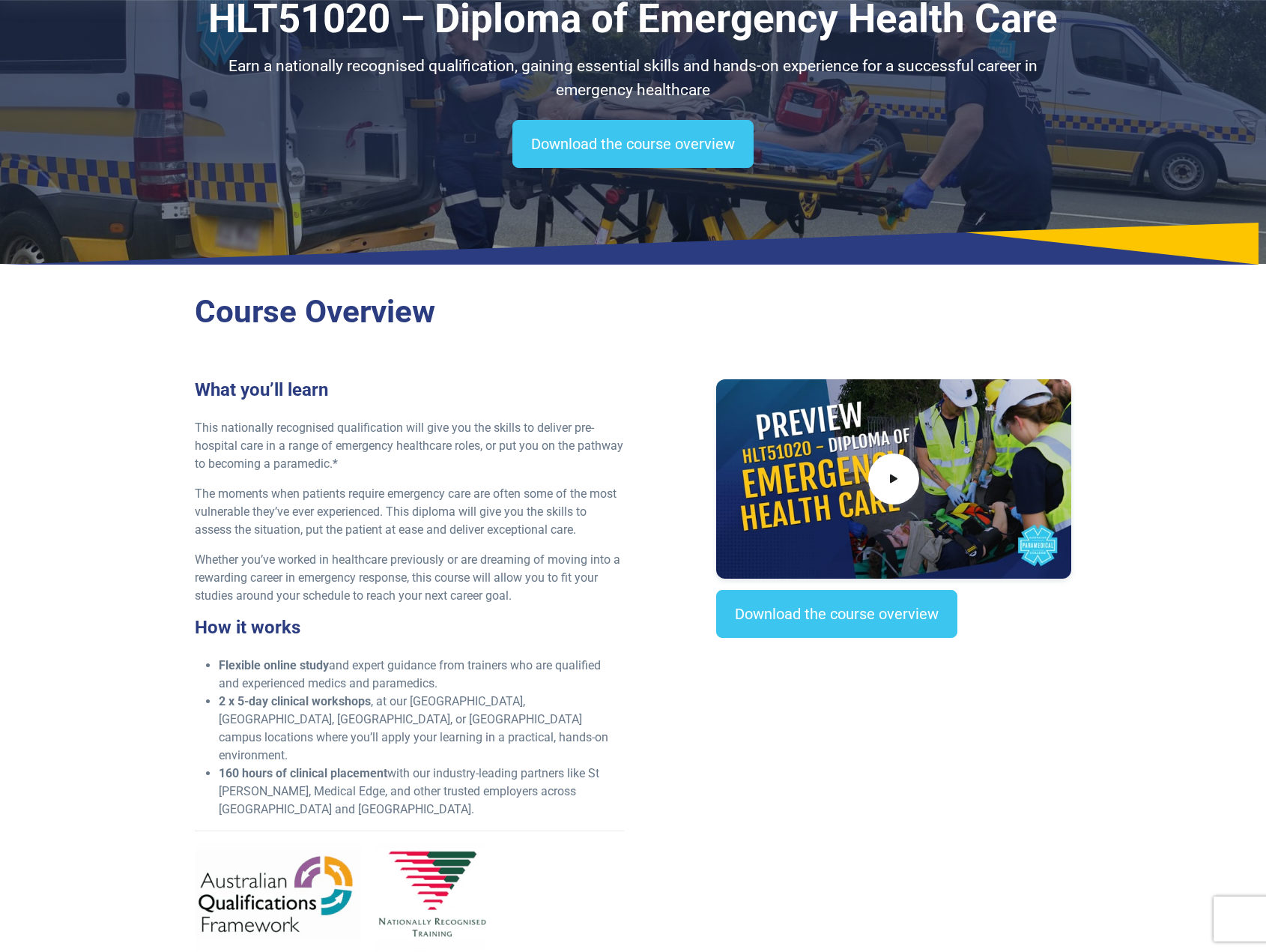
scroll to position [0, 0]
